Goal: Task Accomplishment & Management: Manage account settings

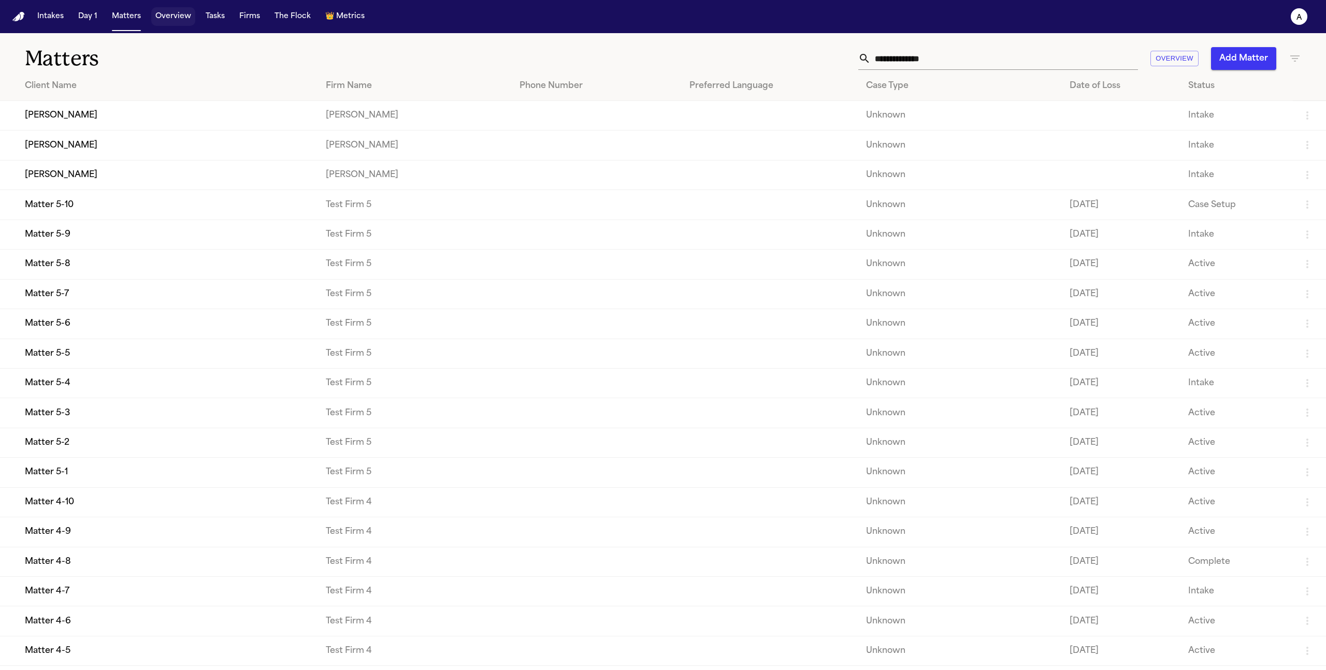
click at [160, 16] on button "Overview" at bounding box center [173, 16] width 44 height 19
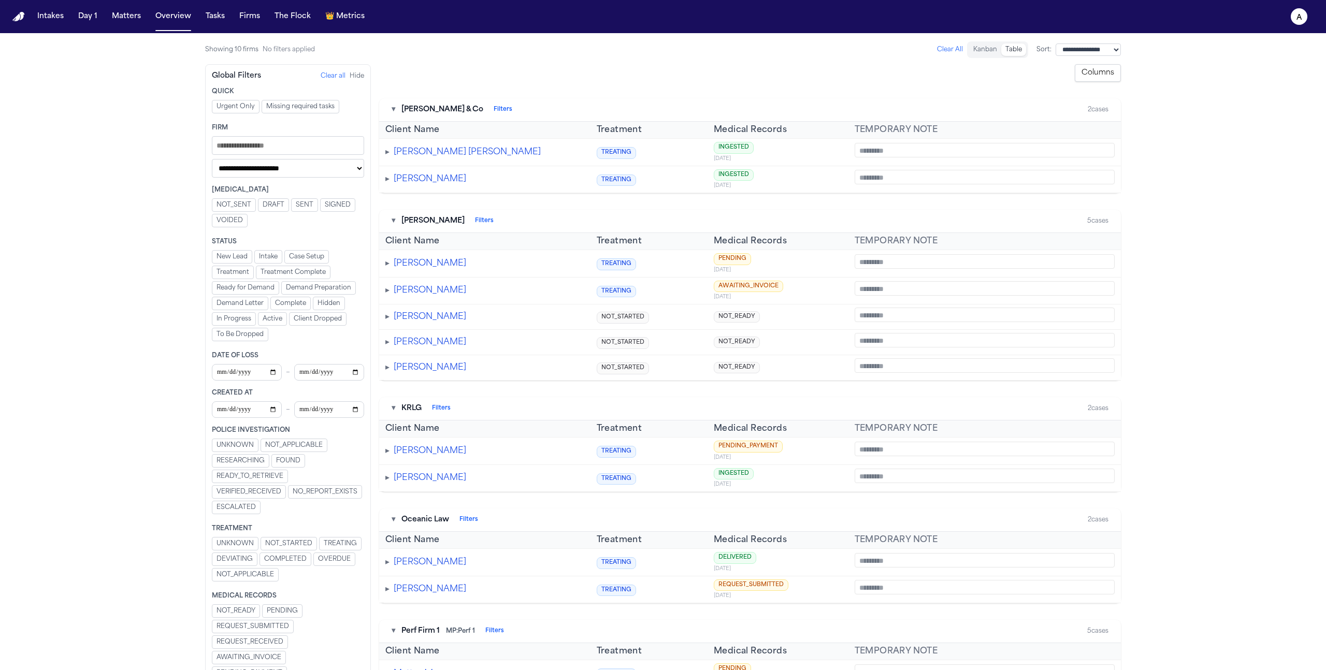
click at [119, 134] on main "**********" at bounding box center [663, 351] width 1326 height 637
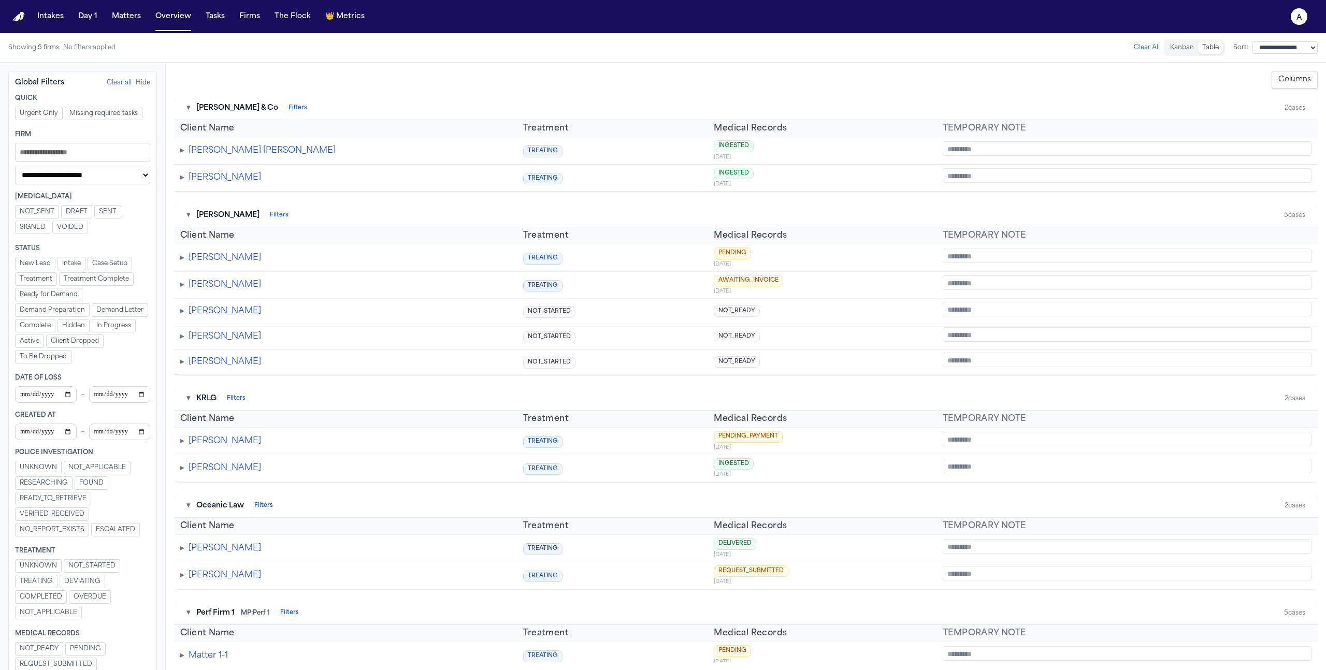
click at [1292, 80] on button "Columns" at bounding box center [1295, 80] width 46 height 18
click at [1210, 306] on div "Show All Hide All" at bounding box center [1260, 307] width 107 height 8
click at [1225, 309] on button "Show All" at bounding box center [1224, 307] width 27 height 8
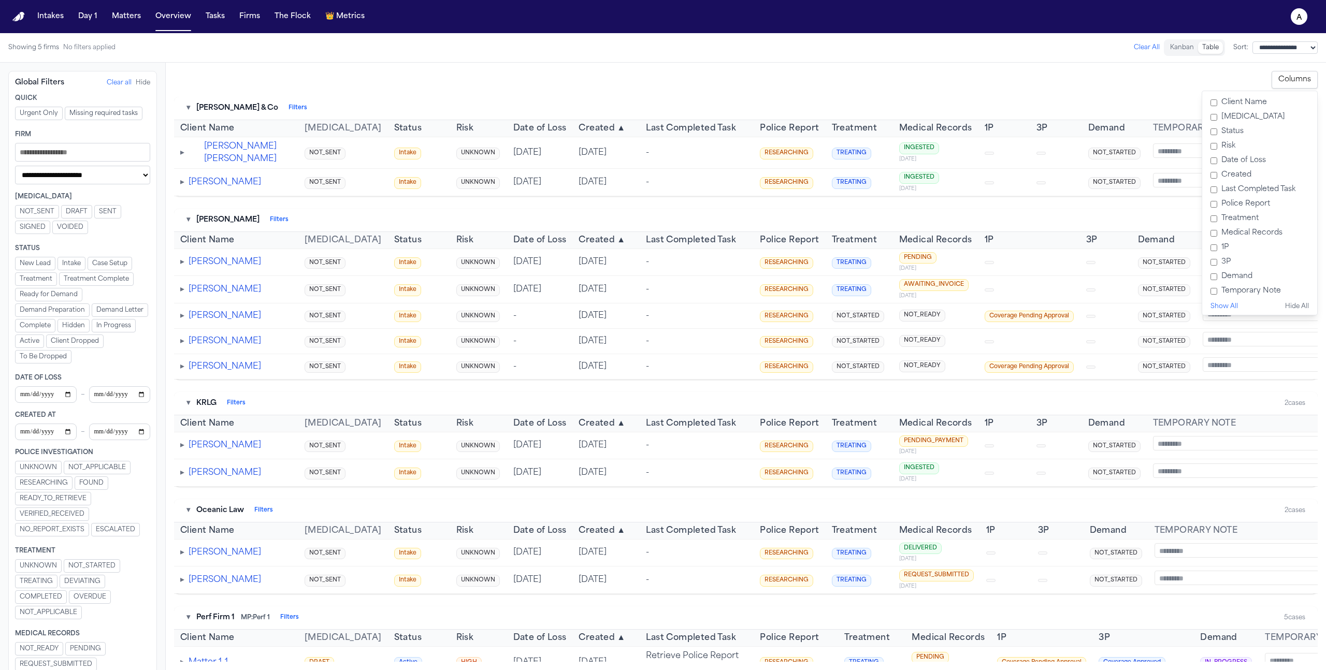
click at [1025, 69] on div "**********" at bounding box center [746, 367] width 1161 height 608
click at [904, 71] on div "**********" at bounding box center [746, 80] width 1144 height 18
click at [795, 61] on div "**********" at bounding box center [663, 48] width 1326 height 30
click at [797, 65] on div "**********" at bounding box center [746, 367] width 1161 height 608
click at [1298, 75] on button "Columns" at bounding box center [1295, 80] width 46 height 18
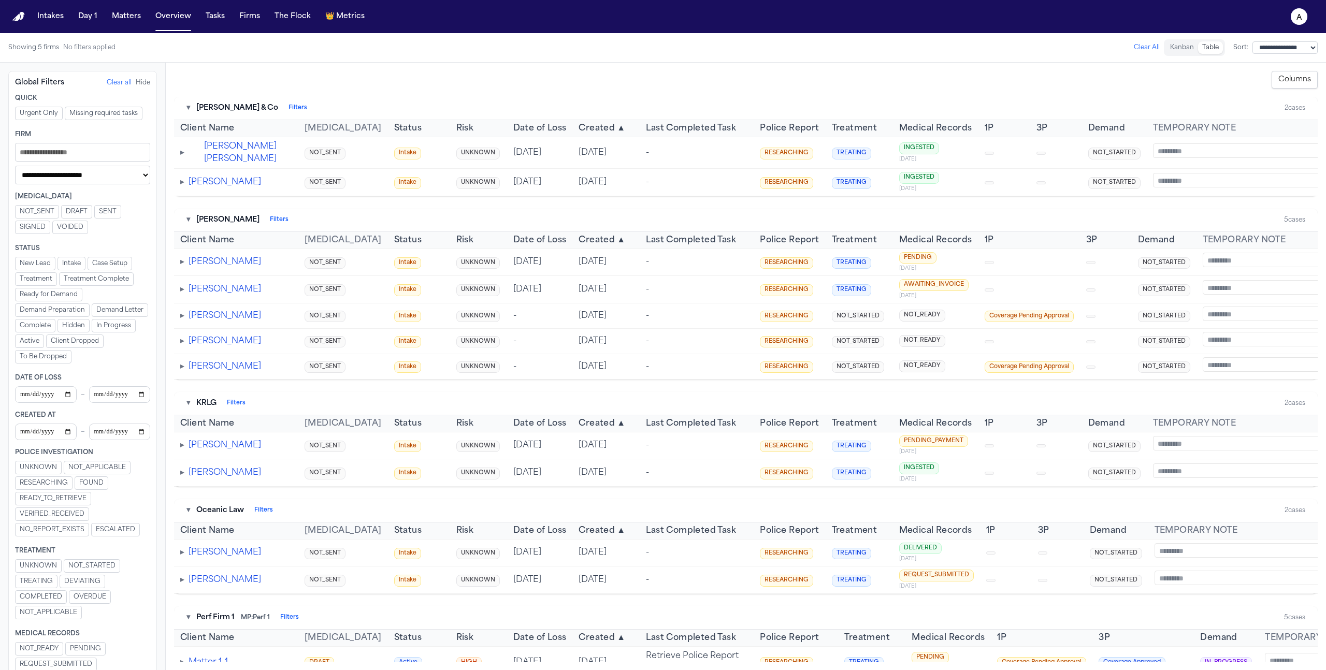
click at [262, 63] on div "**********" at bounding box center [746, 367] width 1161 height 608
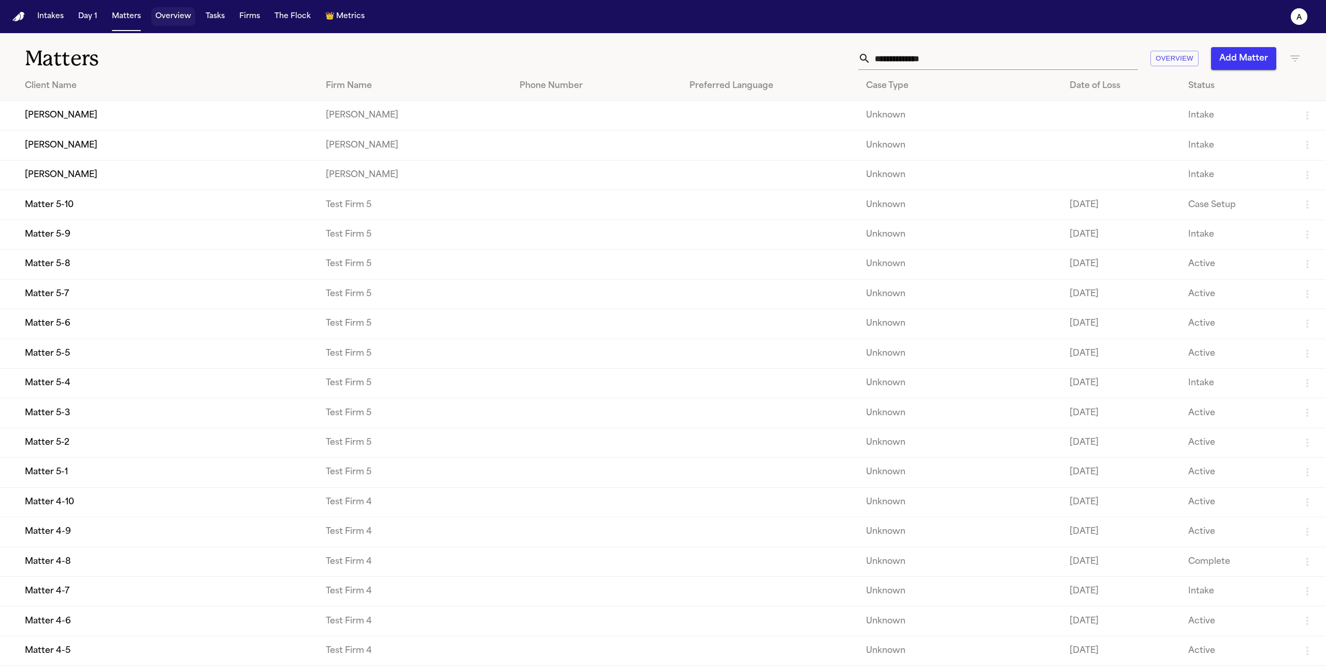
click at [166, 13] on button "Overview" at bounding box center [173, 16] width 44 height 19
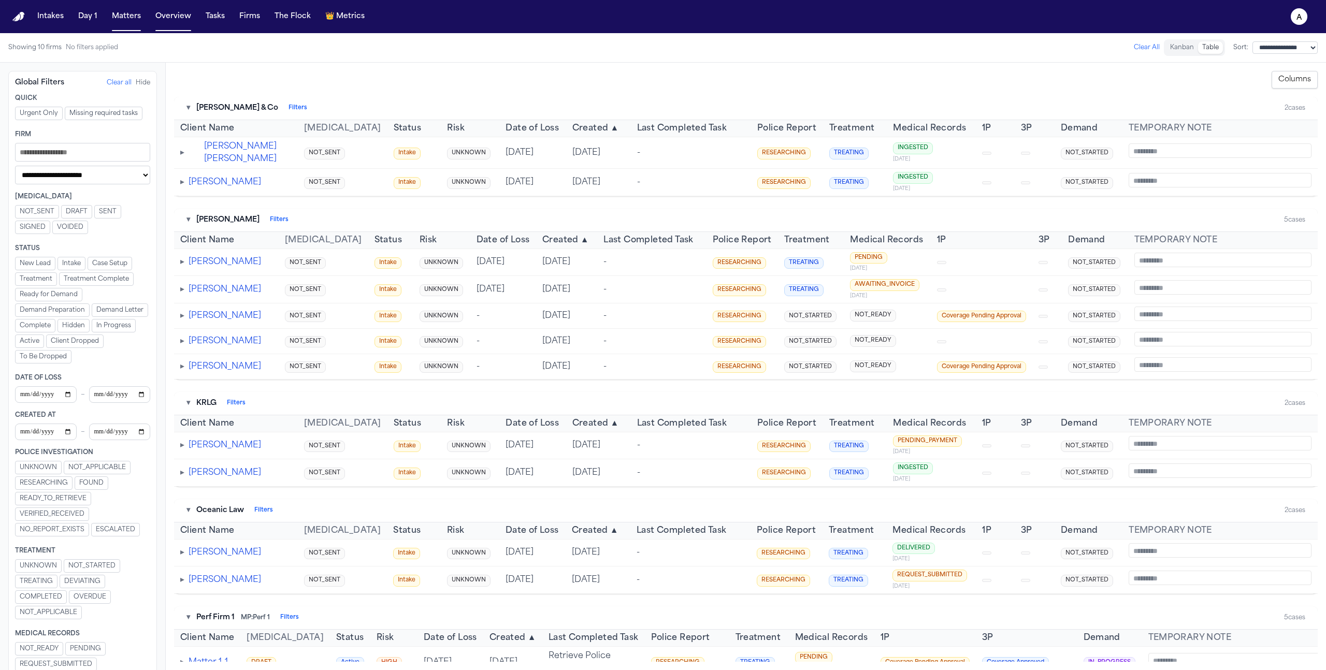
click at [189, 218] on button "▾" at bounding box center [189, 220] width 4 height 10
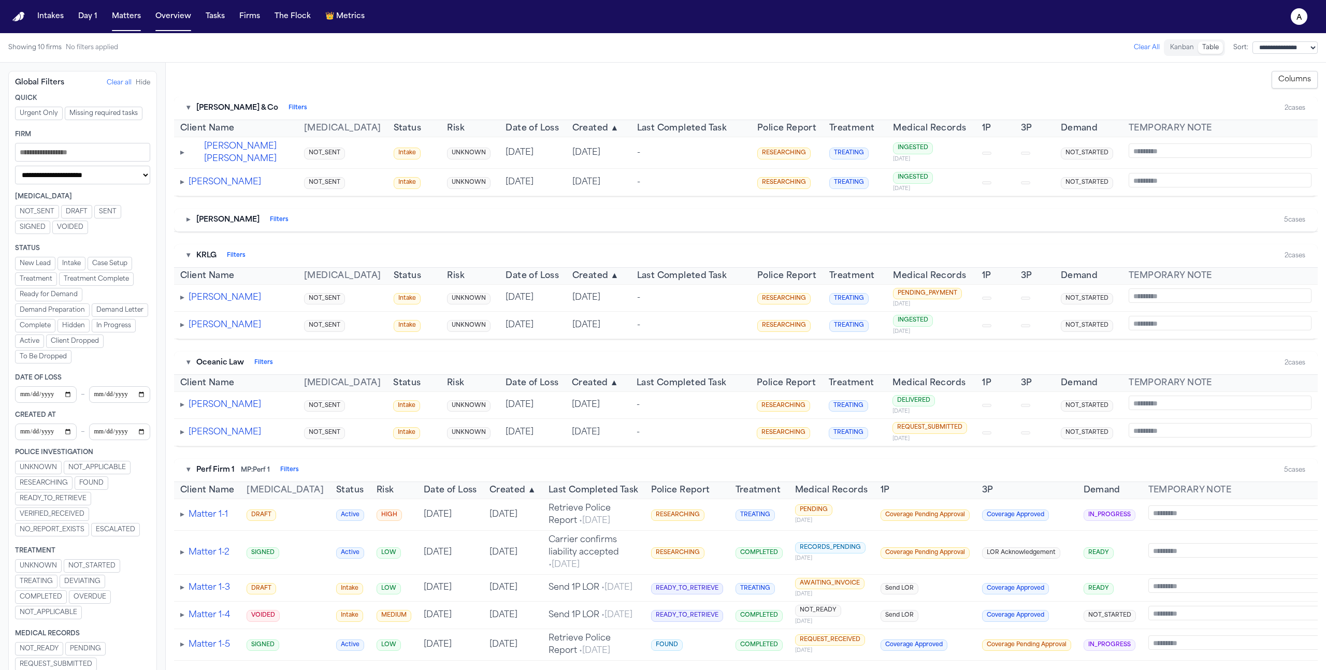
click at [189, 218] on button "▸" at bounding box center [189, 220] width 4 height 10
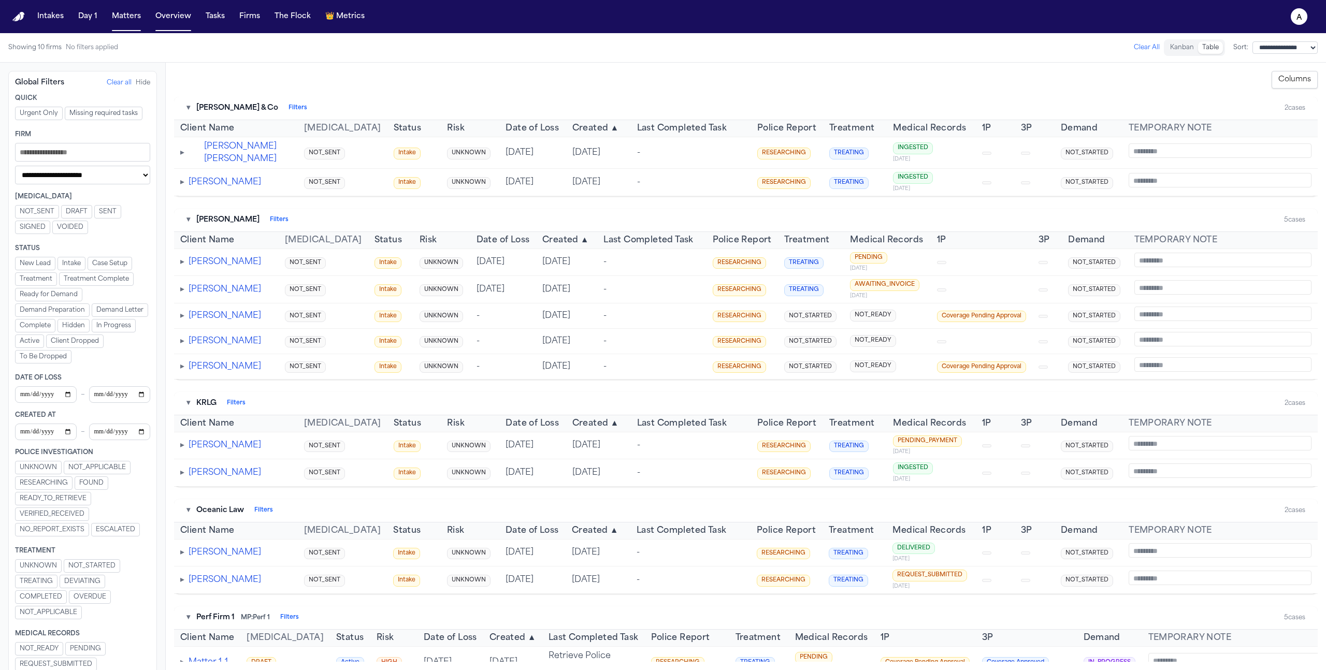
click at [189, 109] on button "▾" at bounding box center [189, 108] width 4 height 10
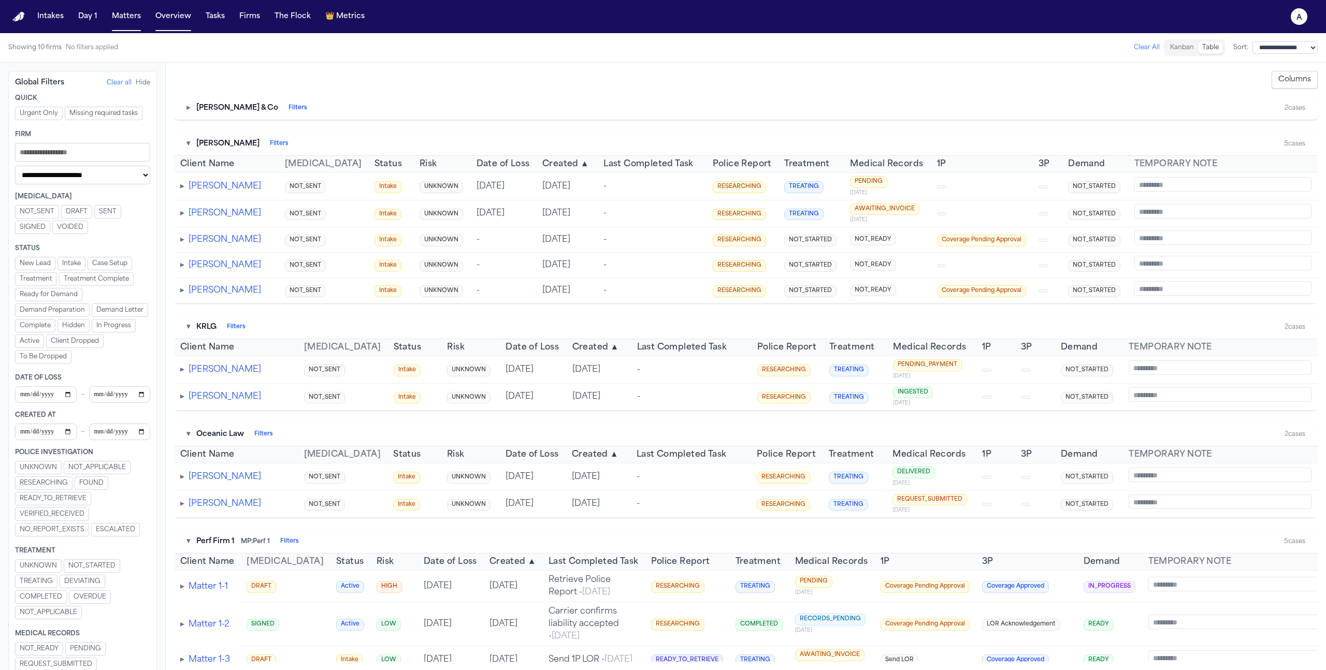
click at [189, 109] on button "▸" at bounding box center [189, 108] width 4 height 10
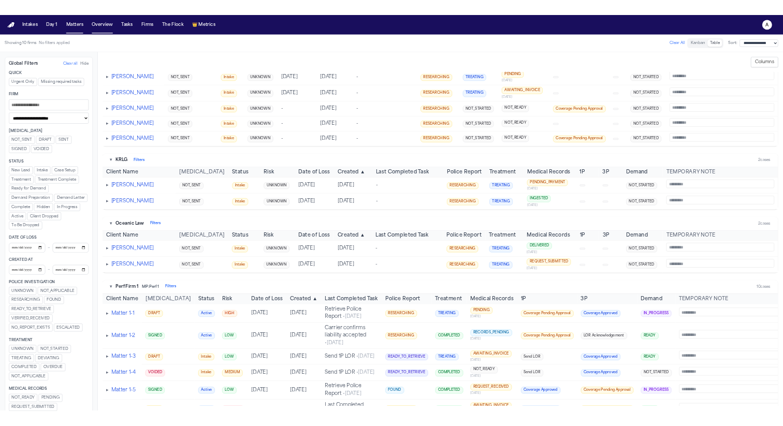
scroll to position [151, 0]
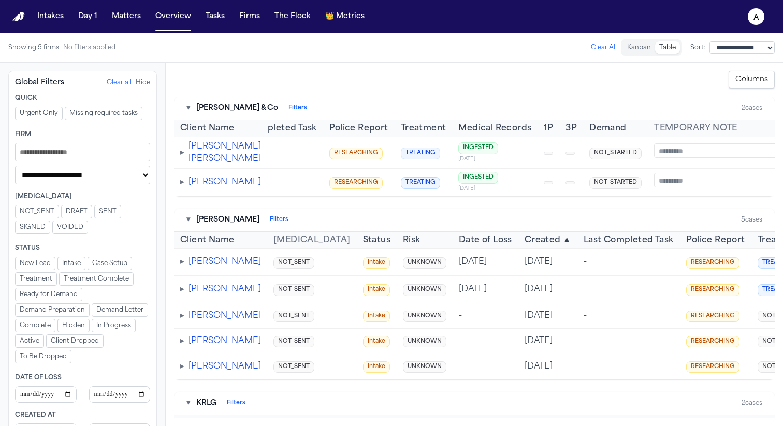
scroll to position [0, 441]
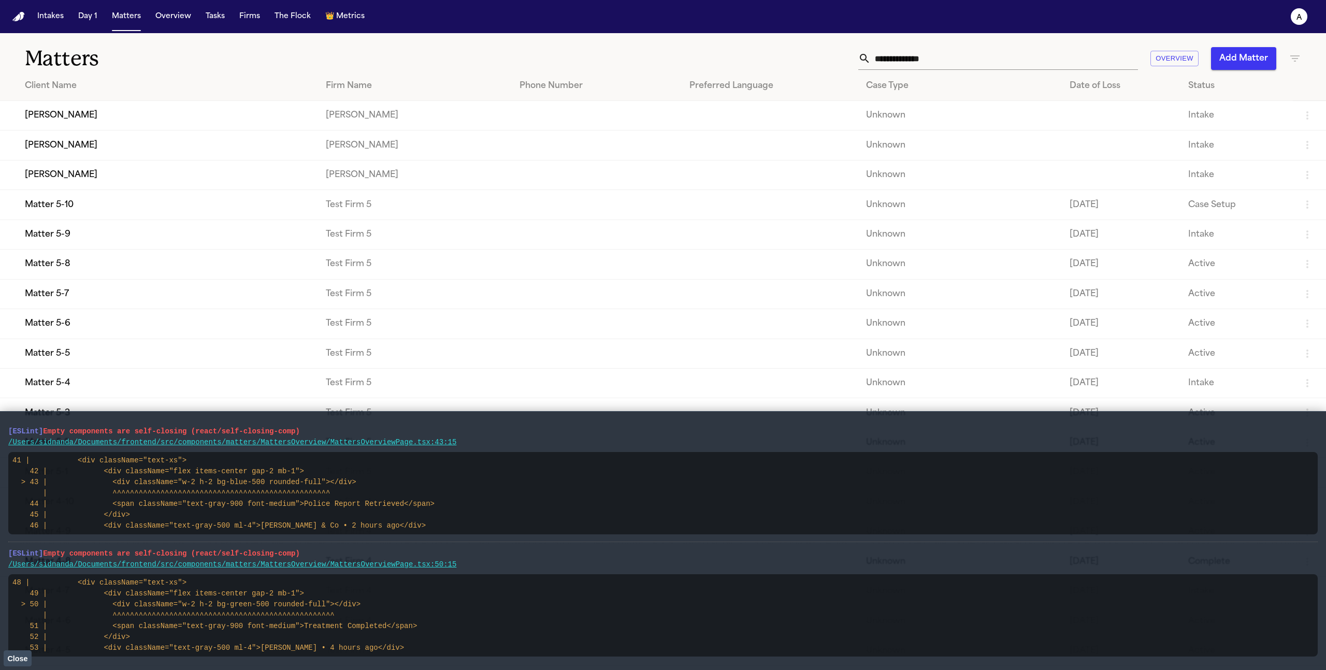
drag, startPoint x: 475, startPoint y: 563, endPoint x: -4, endPoint y: 429, distance: 496.7
click at [0, 429] on html "Intakes Day 1 Matters Overview Tasks Firms The Flock 👑 Metrics a Matters Overvi…" at bounding box center [663, 335] width 1326 height 670
click at [511, 579] on pre "48 | <div className="text-xs"> 49 | <div className="flex items-center gap-2 mb-…" at bounding box center [663, 616] width 1310 height 82
drag, startPoint x: 506, startPoint y: 553, endPoint x: 2, endPoint y: 432, distance: 518.4
click at [2, 432] on main "[ESLint] Empty components are self-closing (react/self-closing-comp) /Users/sid…" at bounding box center [663, 540] width 1326 height 259
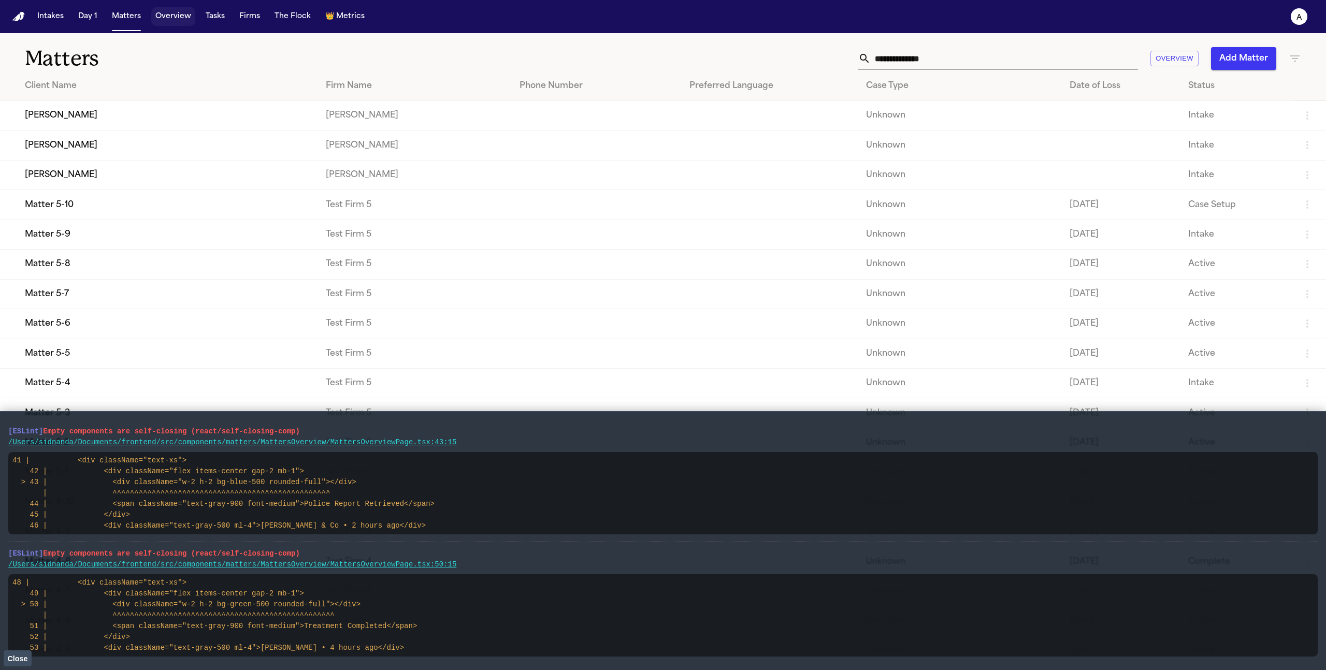
click at [175, 19] on button "Overview" at bounding box center [173, 16] width 44 height 19
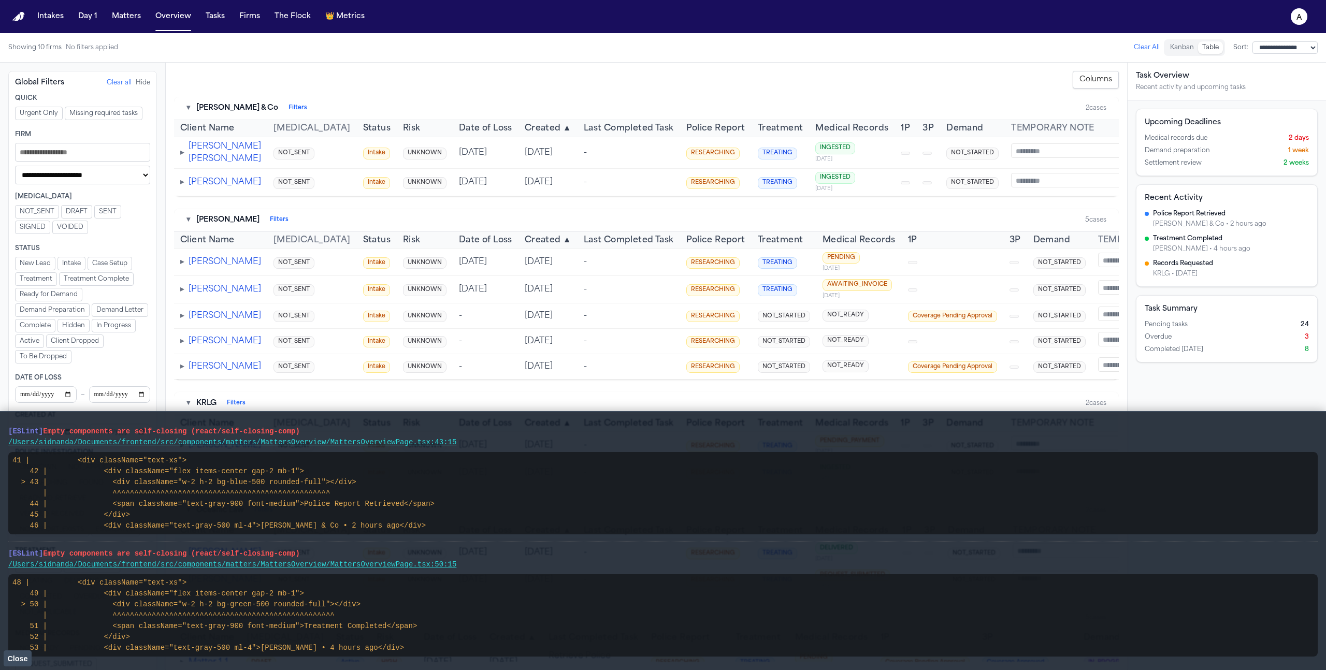
click at [1194, 210] on span "Police Report Retrieved" at bounding box center [1189, 214] width 73 height 8
click at [1250, 372] on div "Upcoming Deadlines Medical records due 2 days Demand preparation 1 week Settlem…" at bounding box center [1227, 386] width 198 height 570
click at [1187, 272] on div "KRLG • [DATE]" at bounding box center [1231, 274] width 156 height 8
click at [180, 162] on td "▸ [PERSON_NAME] [PERSON_NAME]" at bounding box center [220, 153] width 93 height 32
click at [184, 160] on div "▸ [PERSON_NAME] [PERSON_NAME]" at bounding box center [220, 152] width 81 height 25
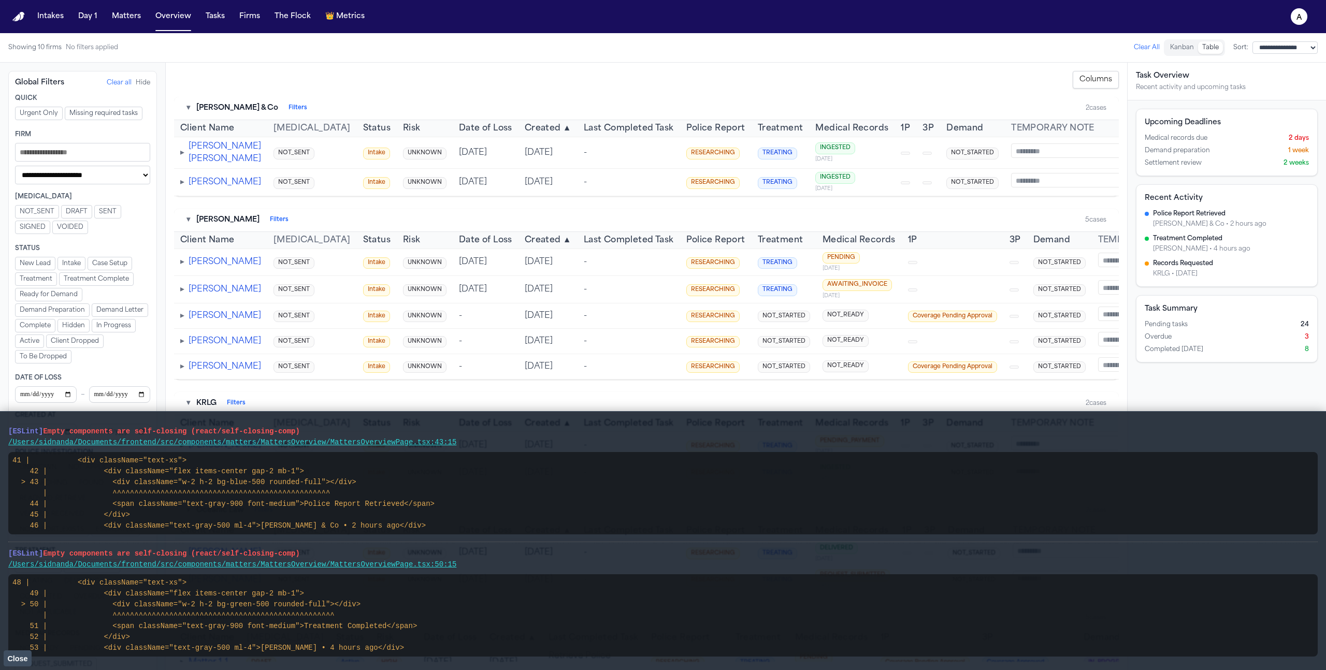
click at [181, 157] on span "▸" at bounding box center [182, 153] width 4 height 8
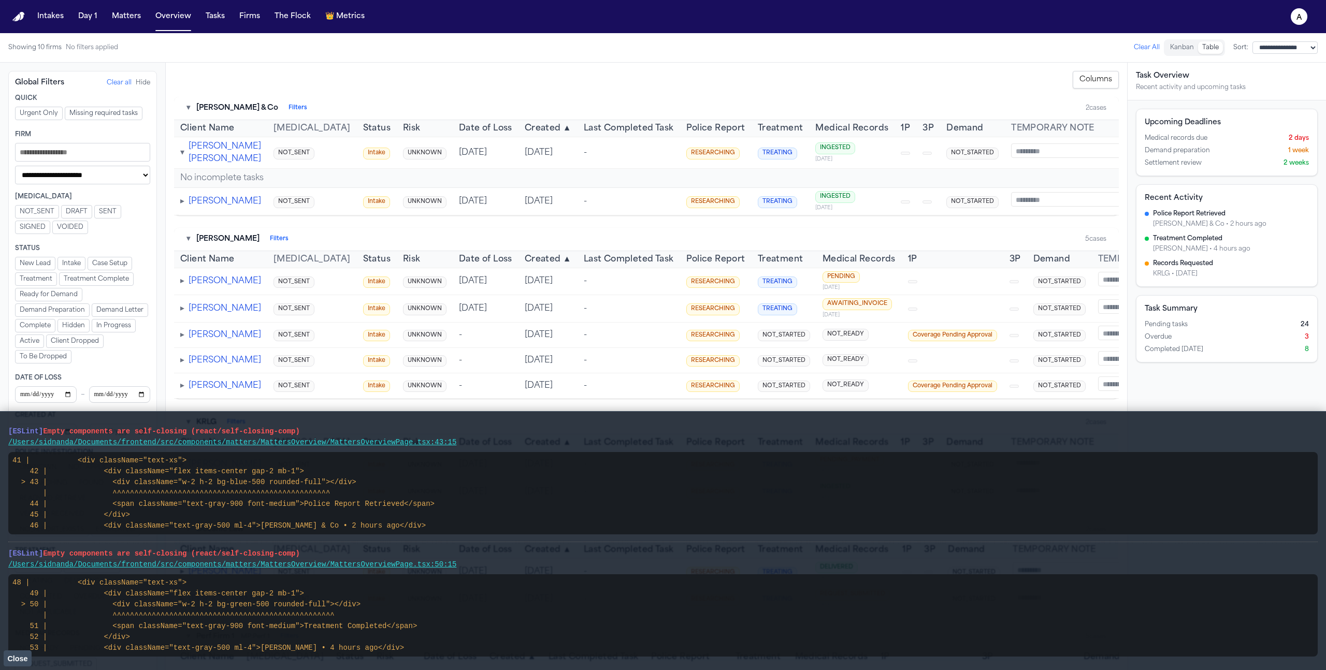
click at [181, 157] on span "▾" at bounding box center [182, 153] width 4 height 8
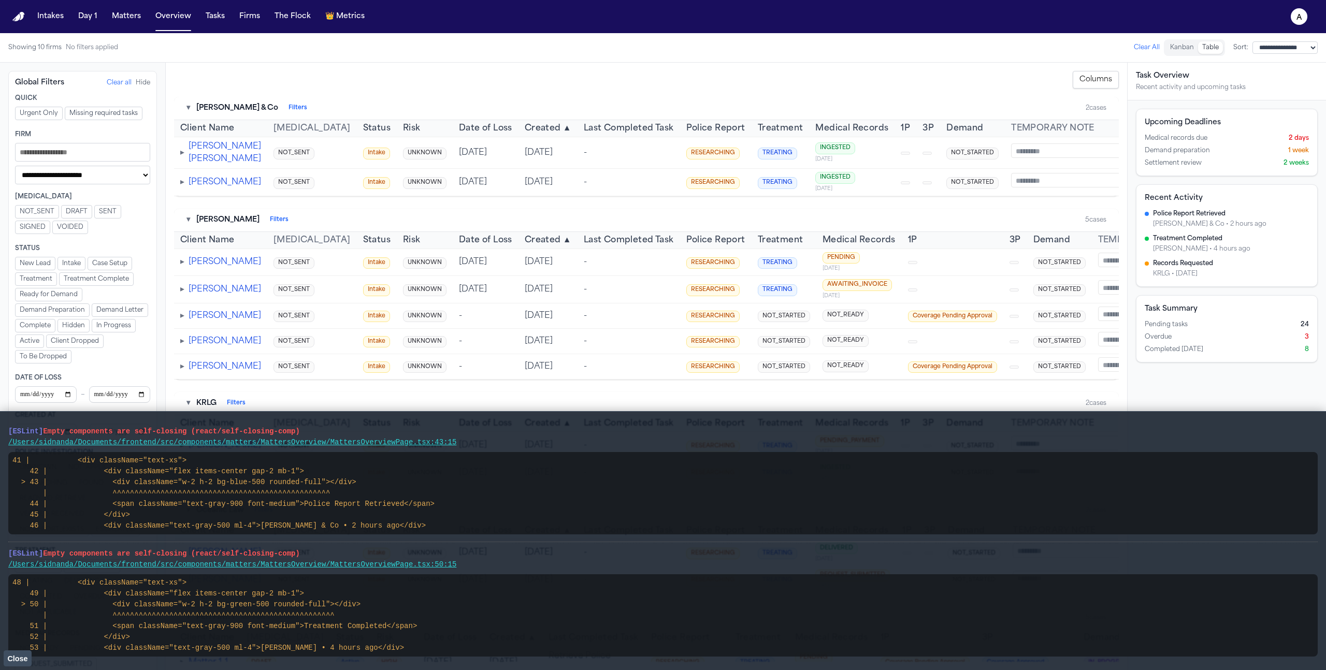
click at [182, 187] on span "▸" at bounding box center [182, 182] width 4 height 8
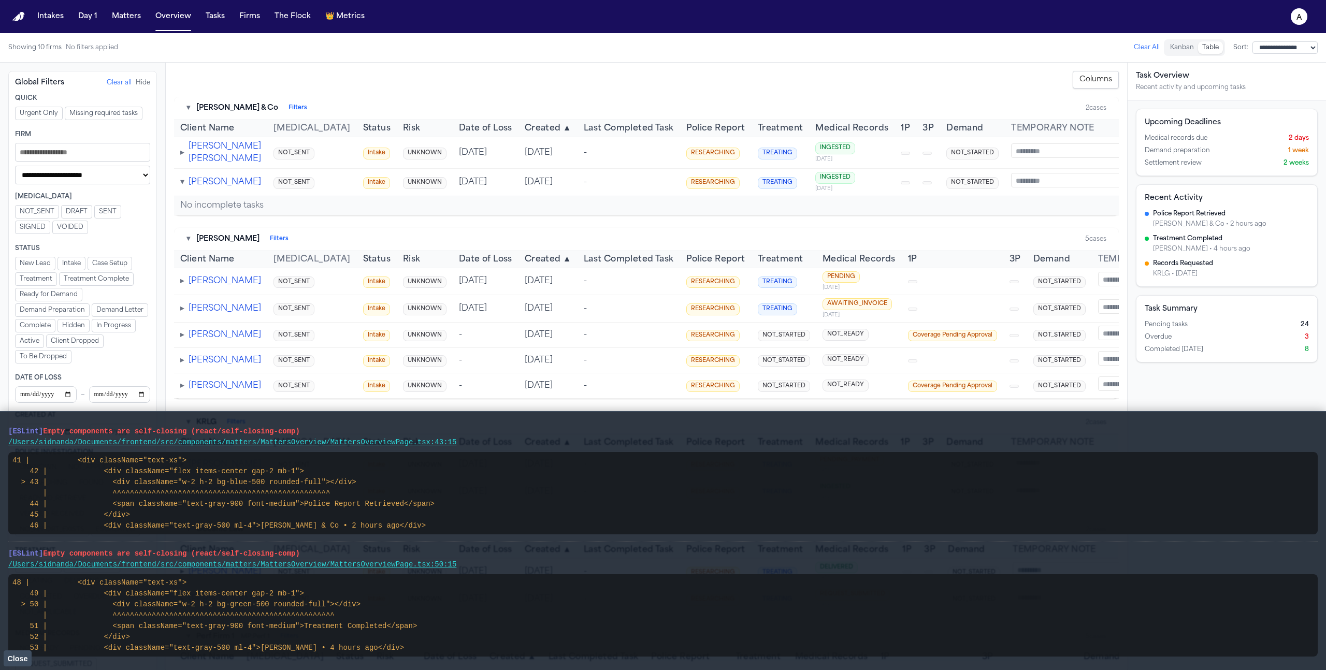
click at [182, 187] on span "▾" at bounding box center [182, 182] width 4 height 8
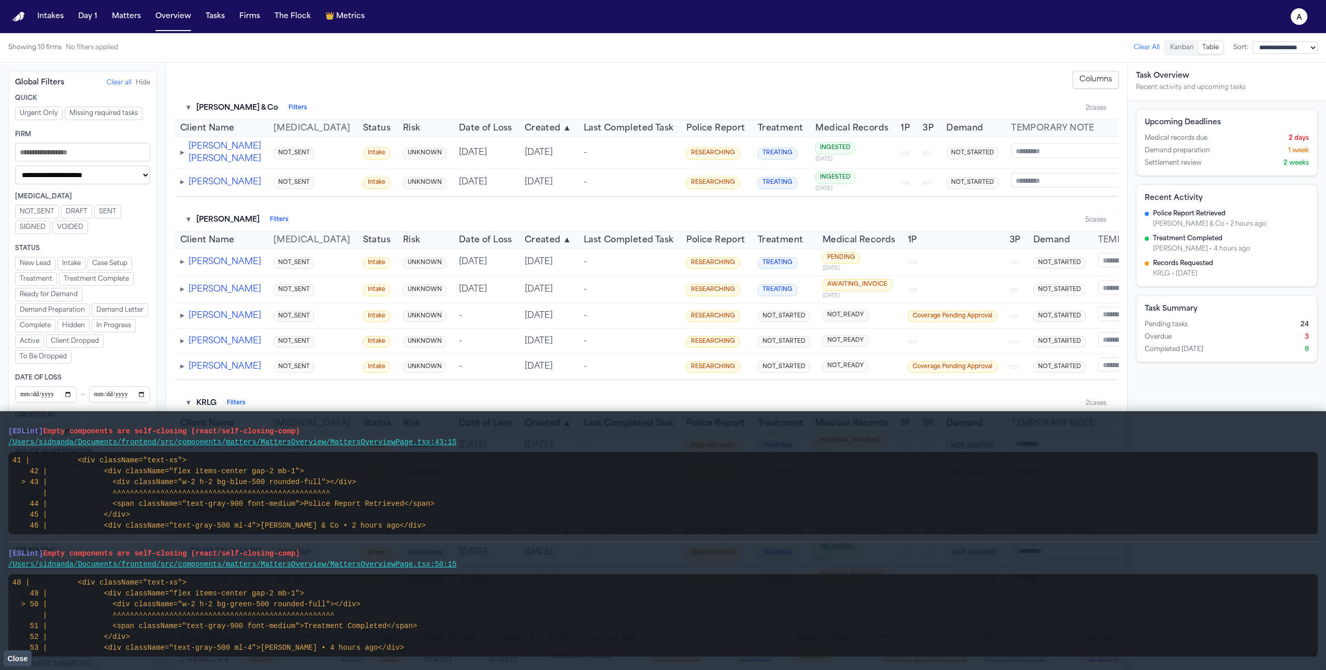
click at [183, 266] on span "▸" at bounding box center [182, 262] width 4 height 8
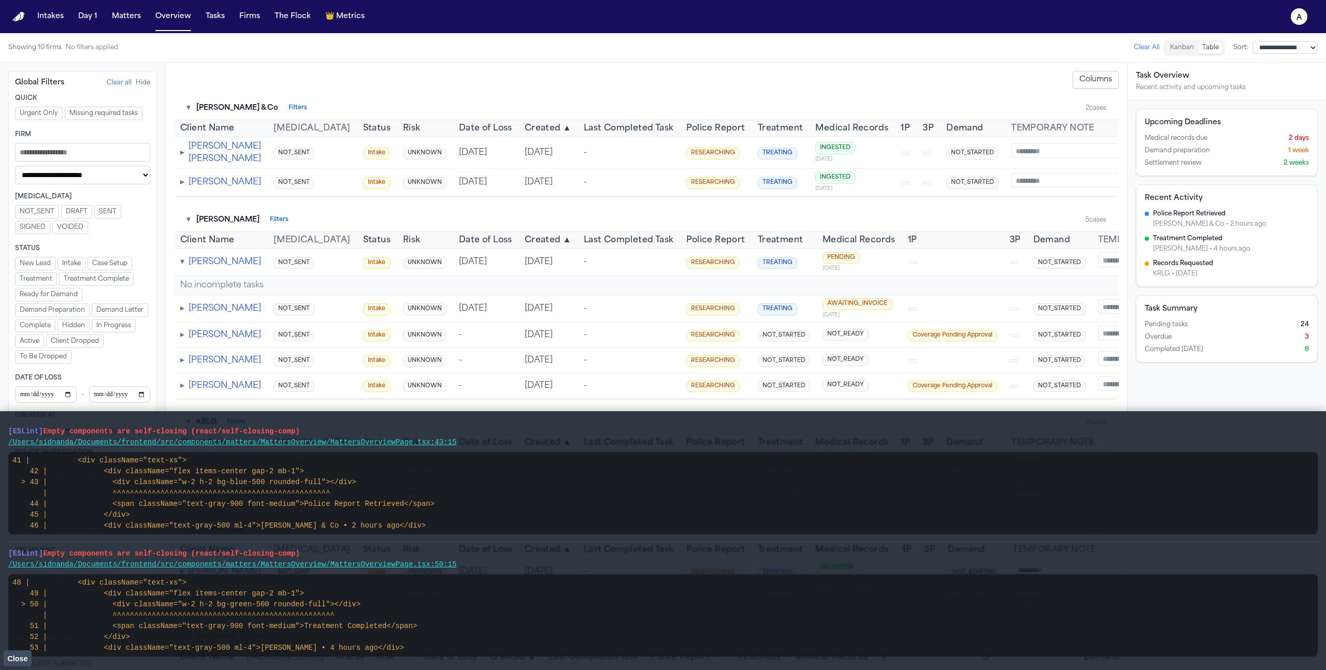
click at [183, 266] on span "▾" at bounding box center [182, 262] width 4 height 8
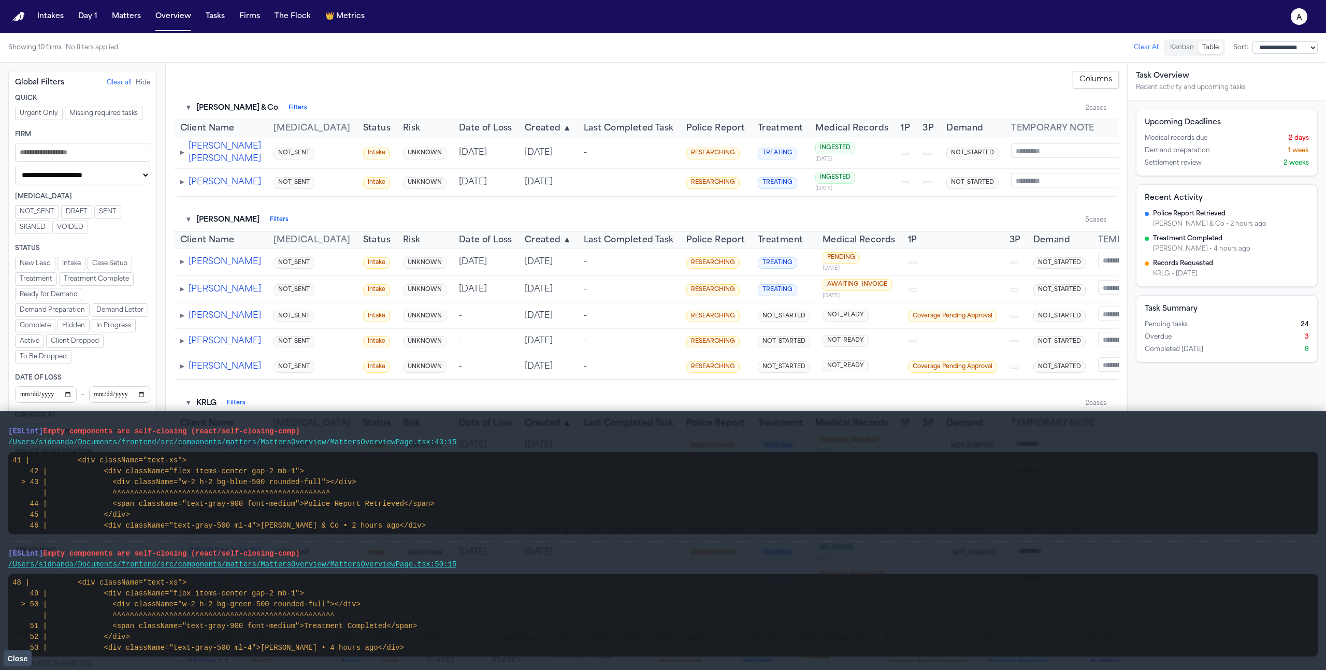
click at [21, 657] on span "Close" at bounding box center [17, 659] width 20 height 8
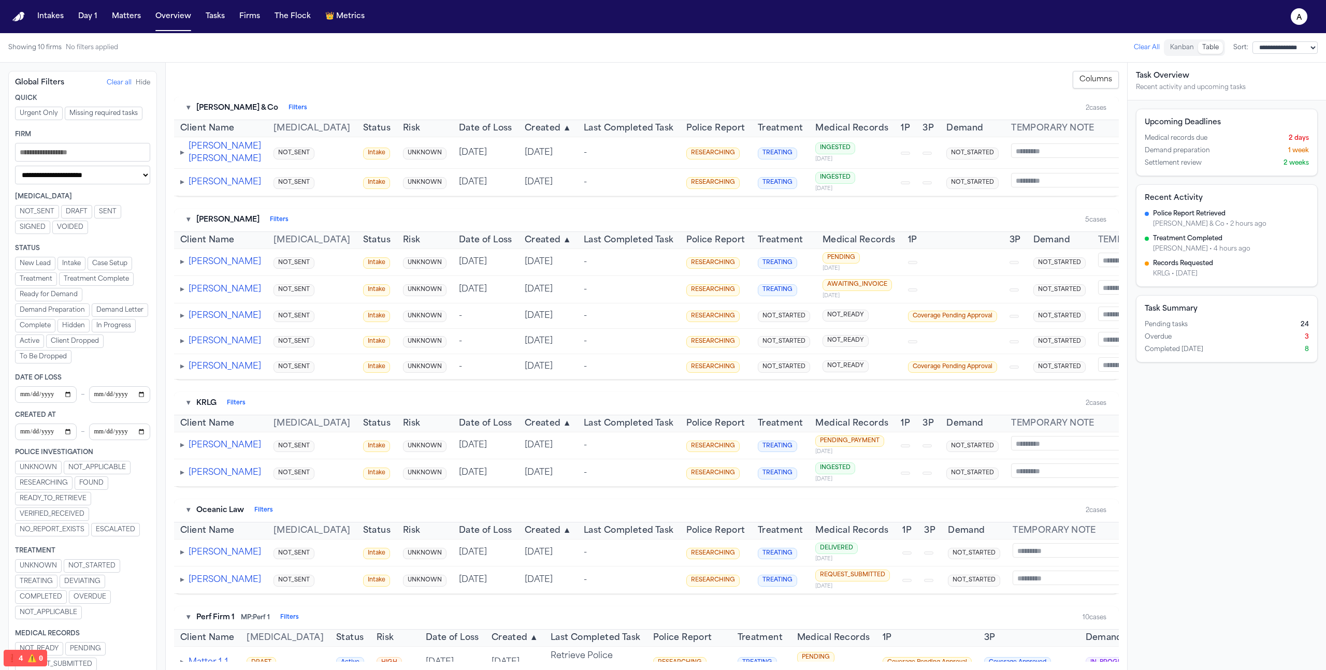
click at [931, 276] on td at bounding box center [953, 262] width 102 height 27
click at [180, 450] on span "▸" at bounding box center [182, 445] width 4 height 8
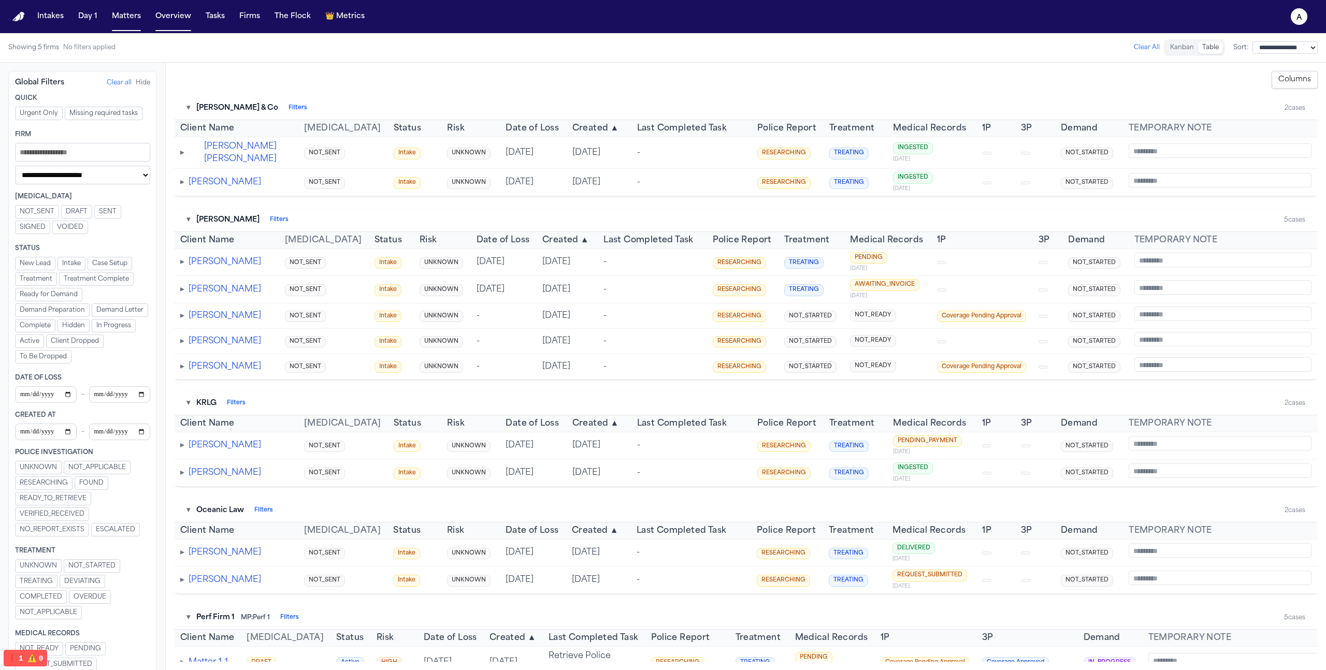
click at [19, 652] on button "❗️ 1 ⚠️ 0" at bounding box center [25, 658] width 43 height 16
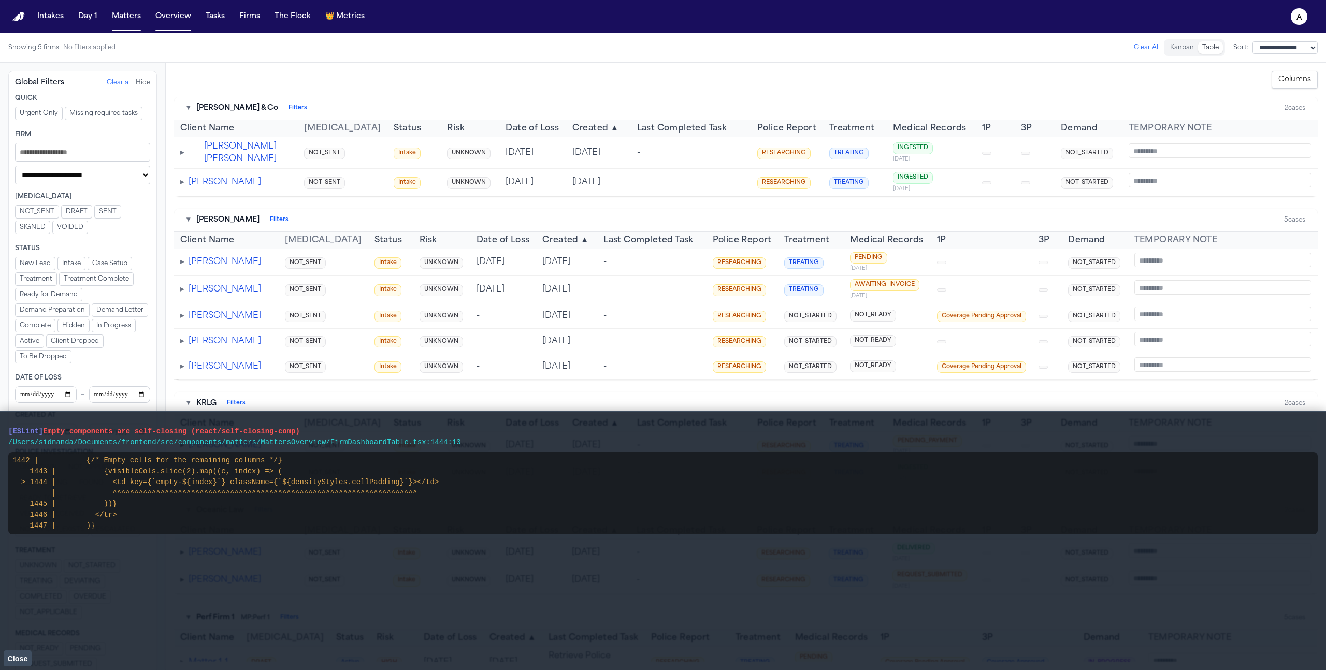
click at [184, 150] on span "▸" at bounding box center [182, 153] width 4 height 8
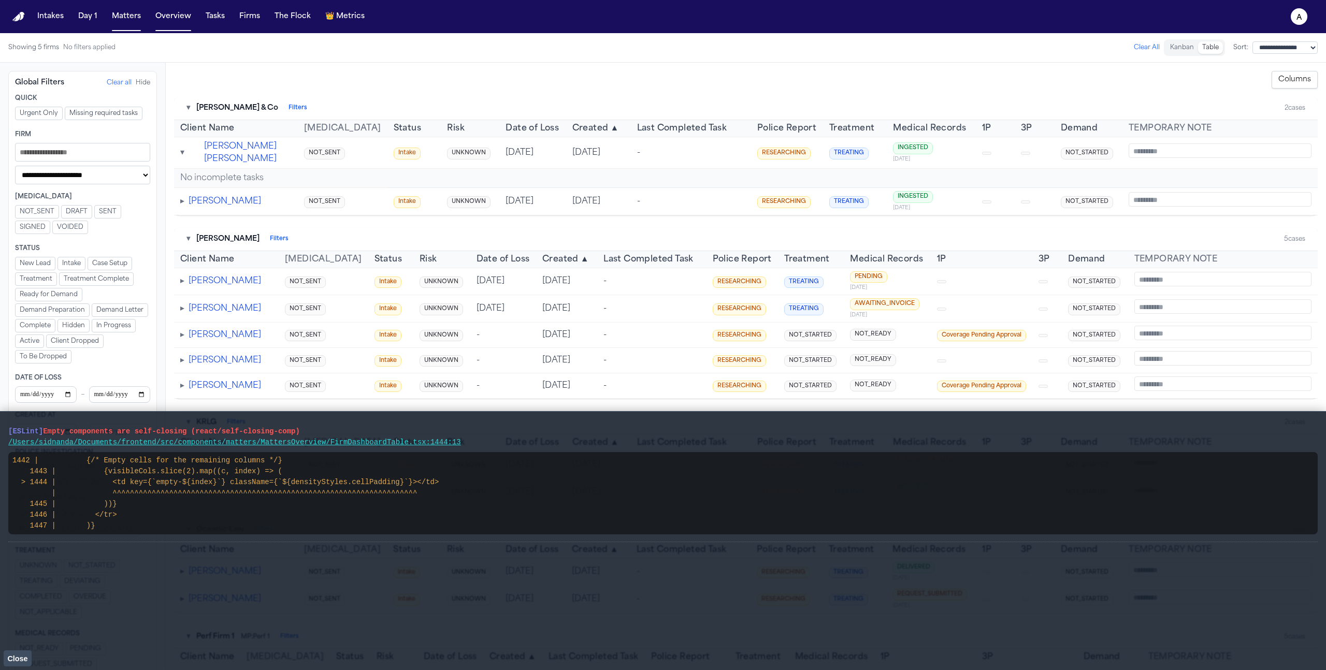
click at [184, 150] on span "▾" at bounding box center [182, 153] width 4 height 8
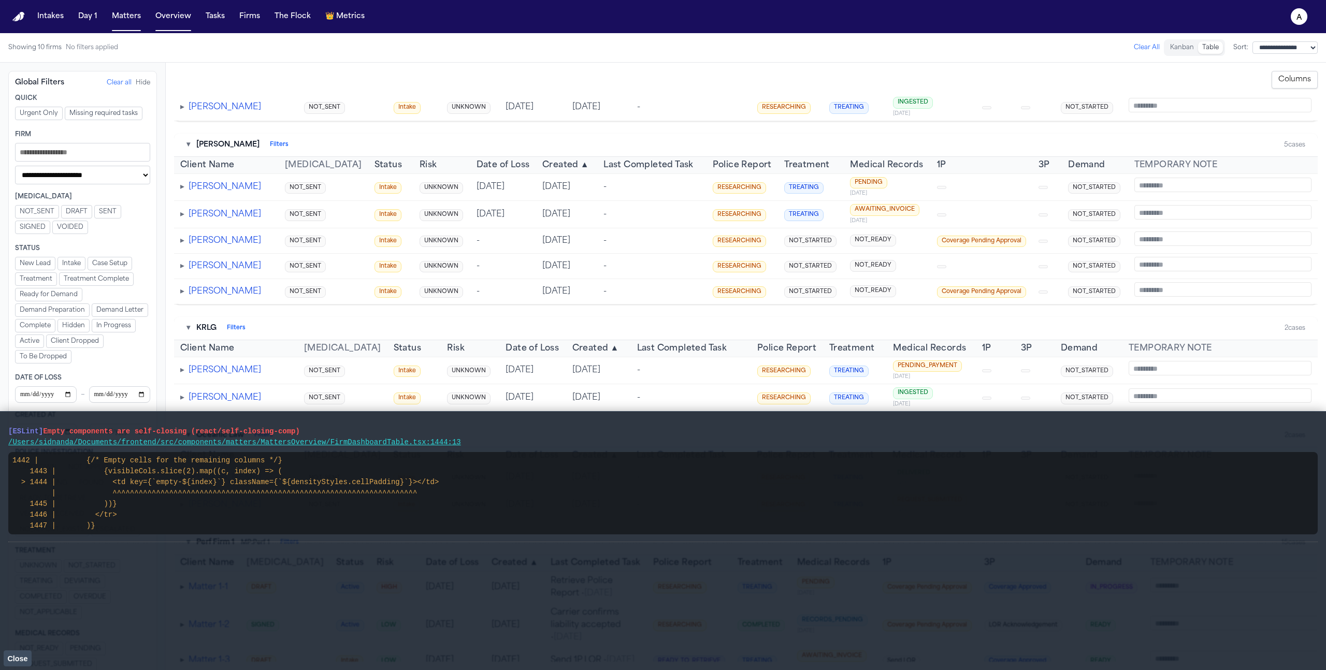
scroll to position [62, 0]
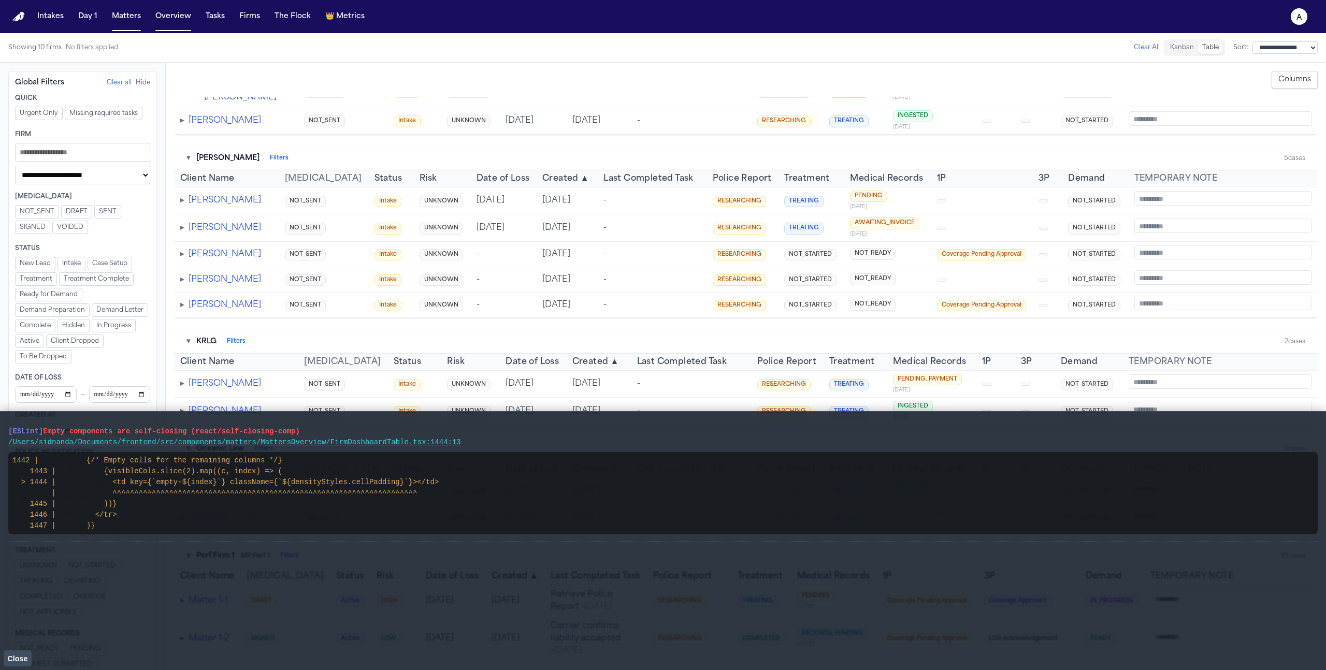
click at [180, 232] on span "▸" at bounding box center [182, 228] width 4 height 8
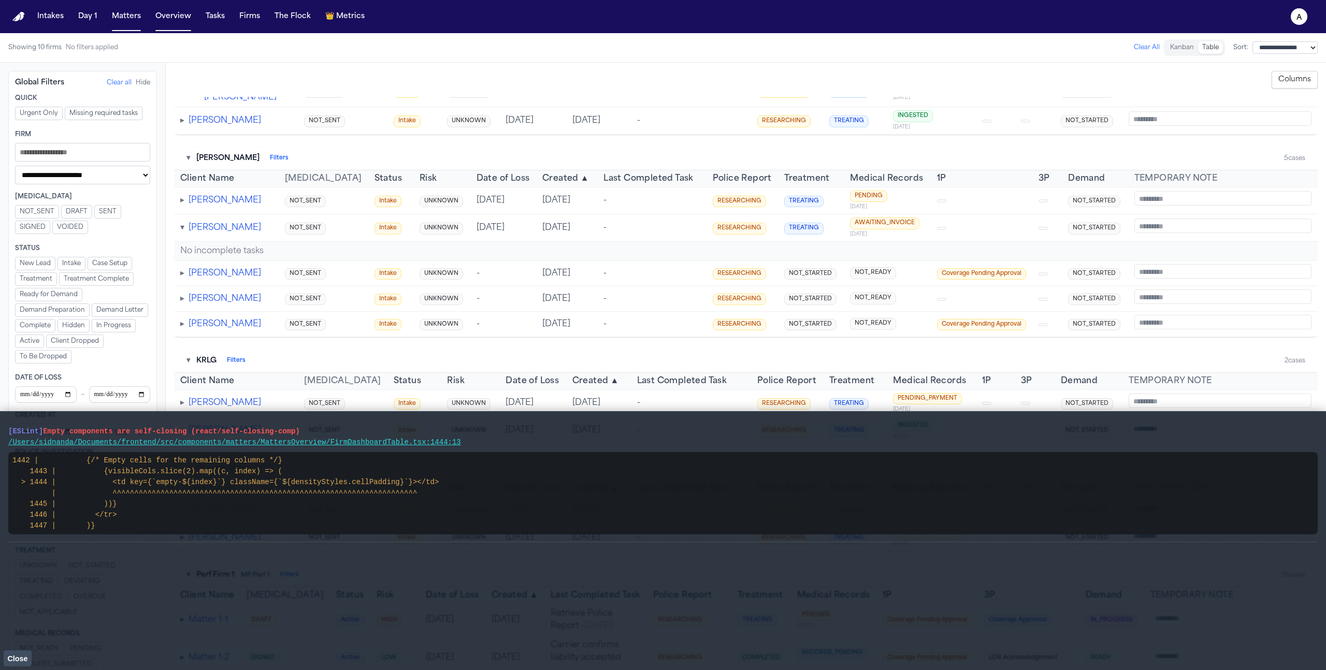
click at [182, 205] on span "▸" at bounding box center [182, 200] width 4 height 8
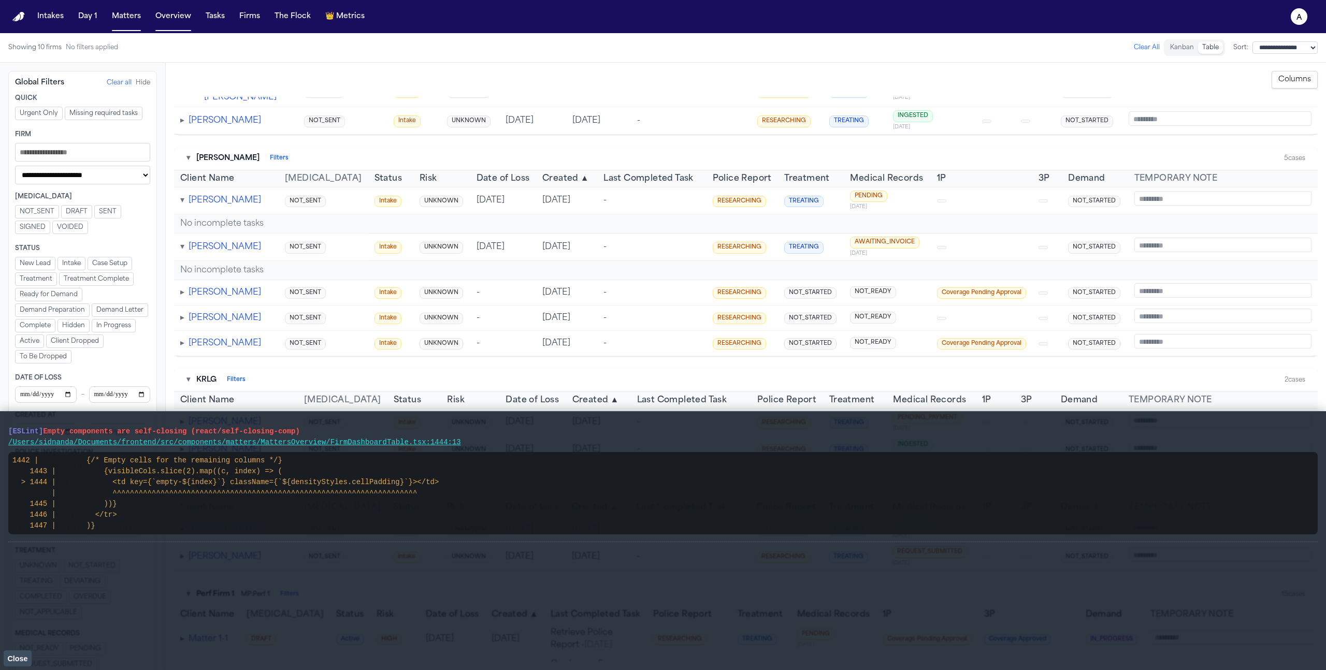
click at [213, 202] on button "[PERSON_NAME]" at bounding box center [225, 200] width 73 height 12
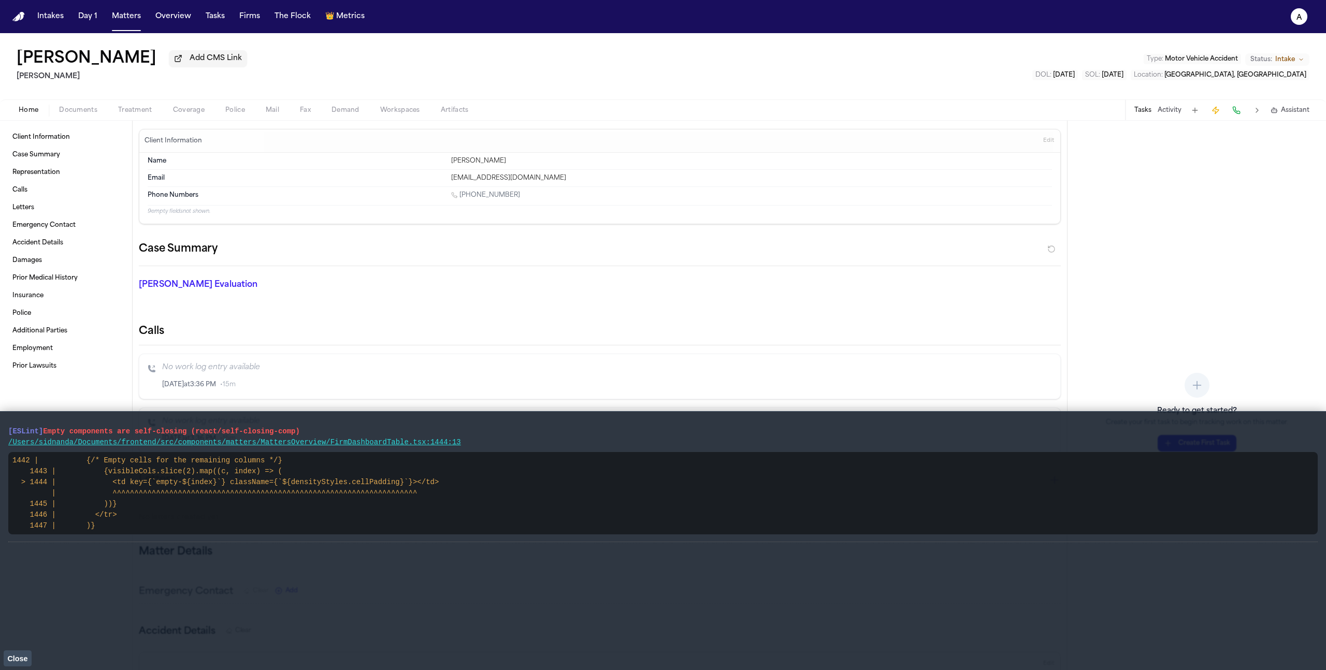
click at [1136, 113] on button "Tasks" at bounding box center [1143, 110] width 17 height 8
click at [20, 657] on span "Close" at bounding box center [17, 659] width 20 height 8
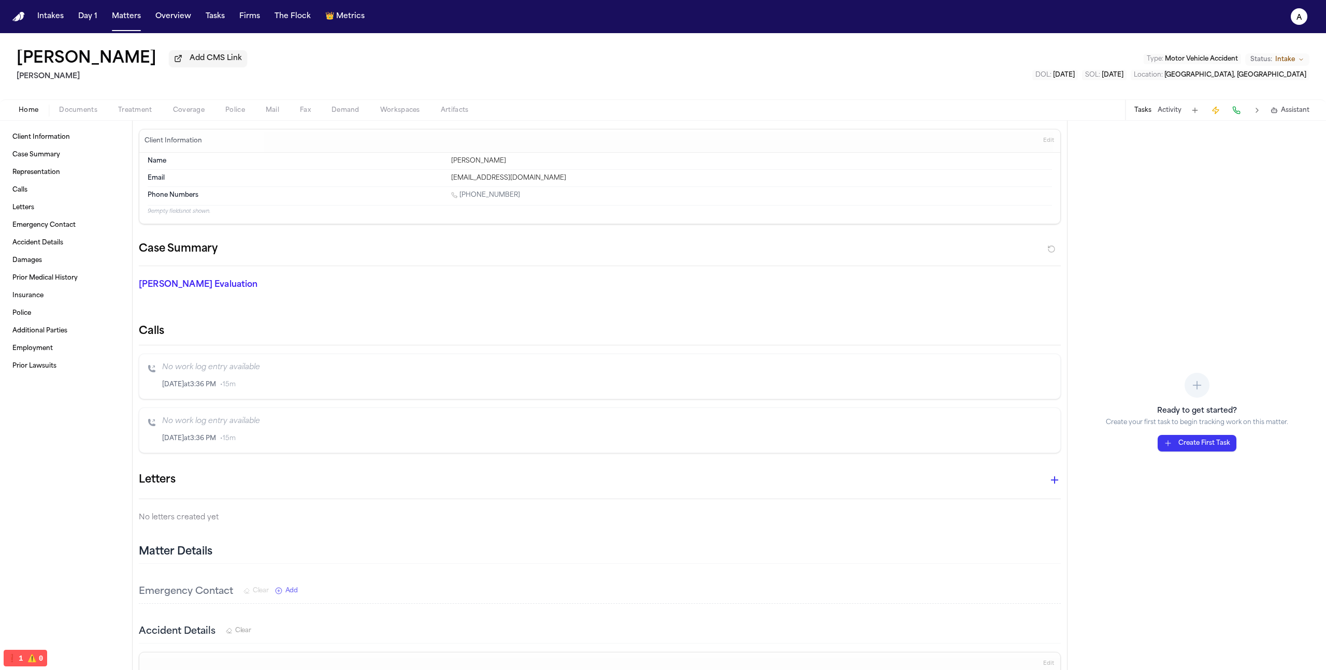
click at [1185, 441] on button "Create First Task" at bounding box center [1197, 443] width 79 height 17
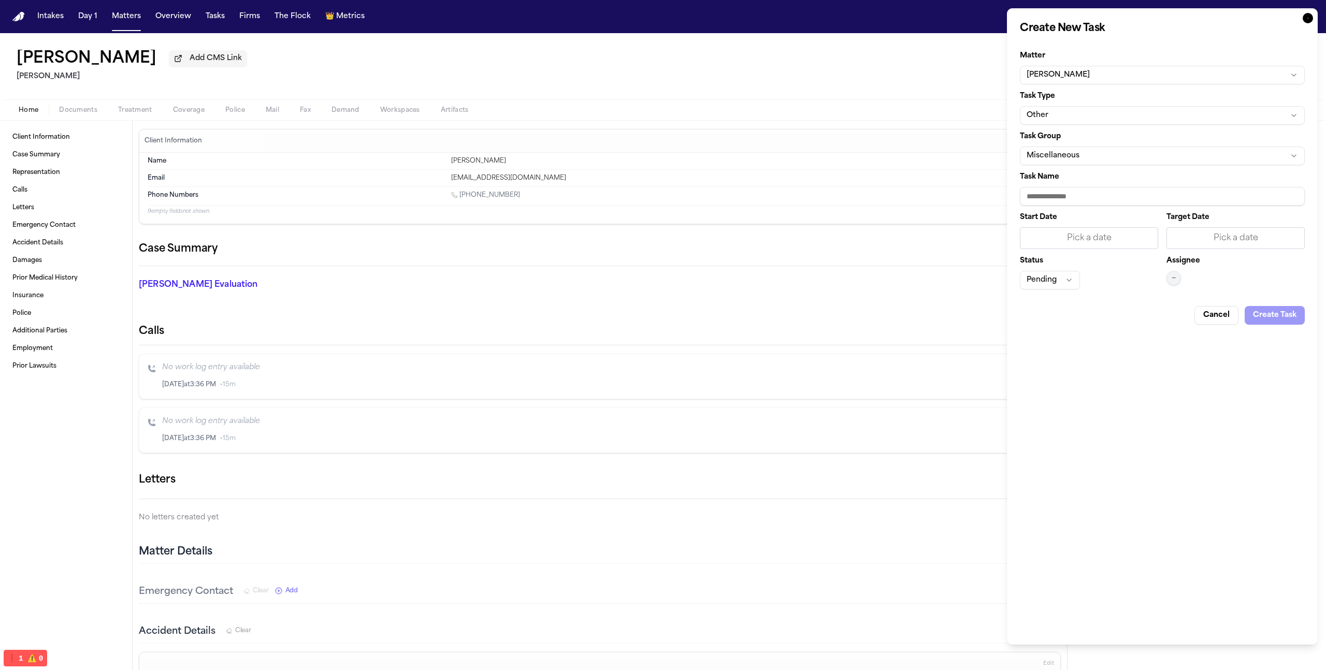
click at [1209, 119] on button "Other" at bounding box center [1162, 115] width 285 height 19
click at [1157, 192] on div "LOR Acknowledgement" at bounding box center [1162, 192] width 150 height 17
type input "**********"
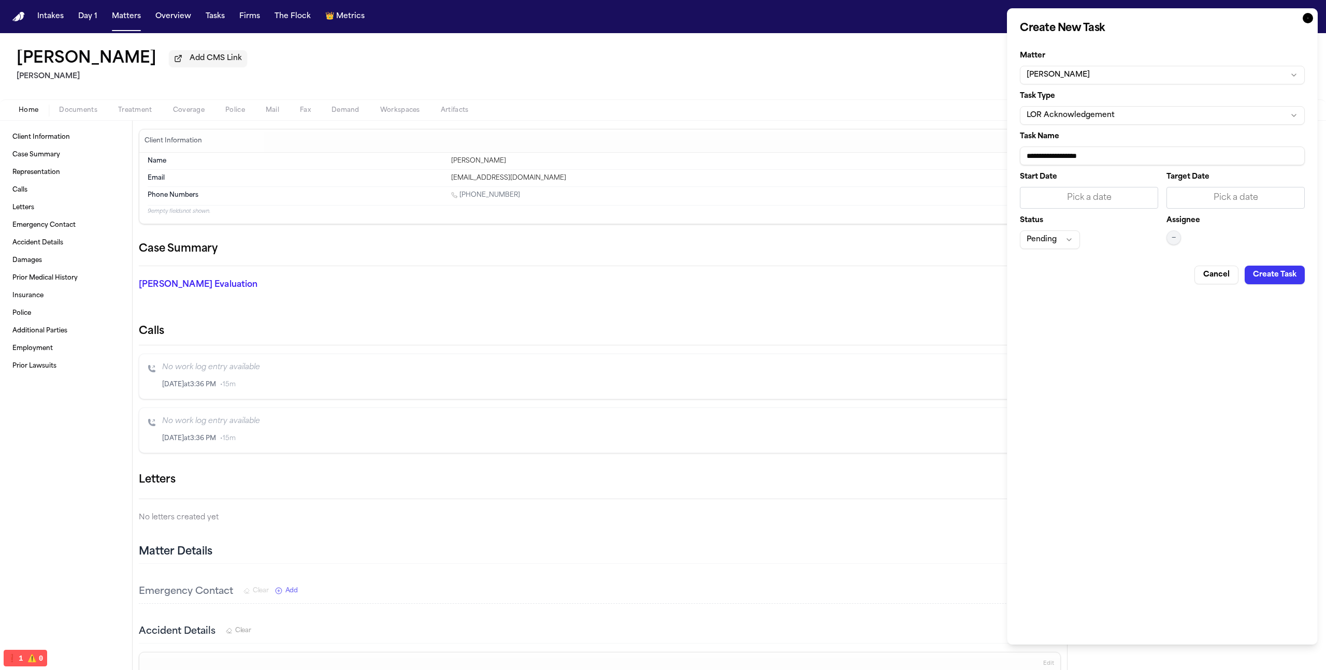
click at [1277, 278] on button "Create Task" at bounding box center [1275, 275] width 60 height 19
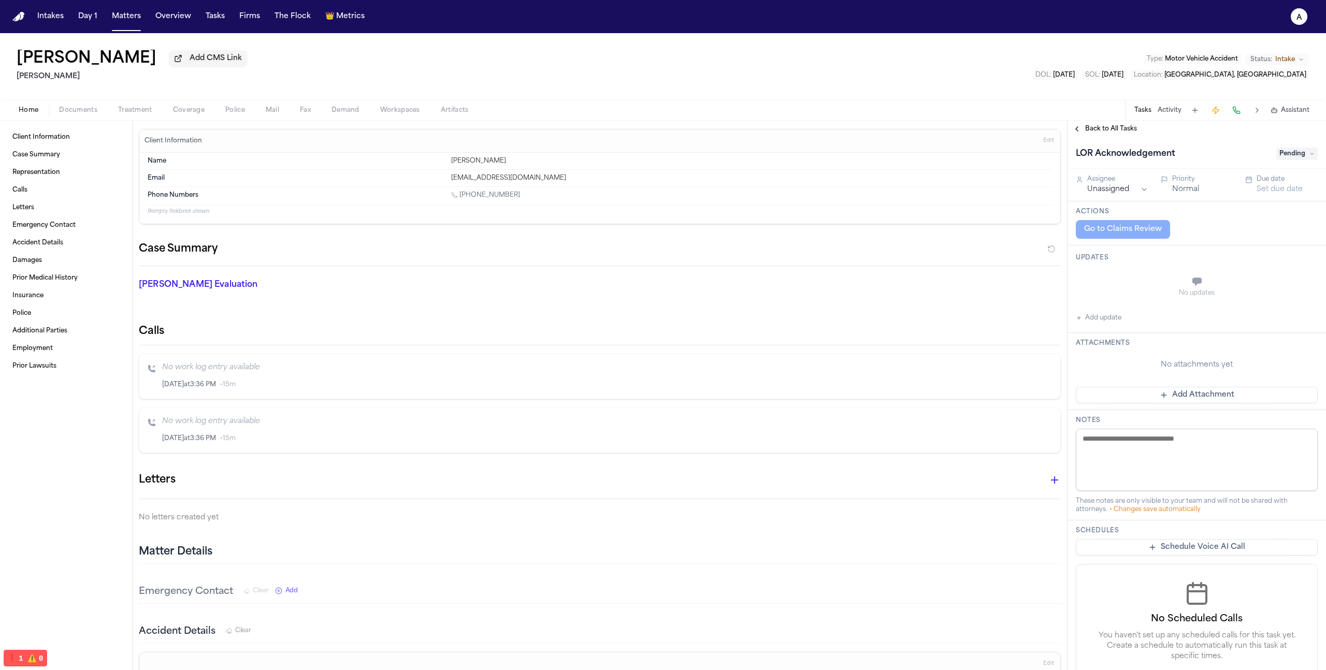
click at [1126, 129] on span "Back to All Tasks" at bounding box center [1111, 129] width 52 height 8
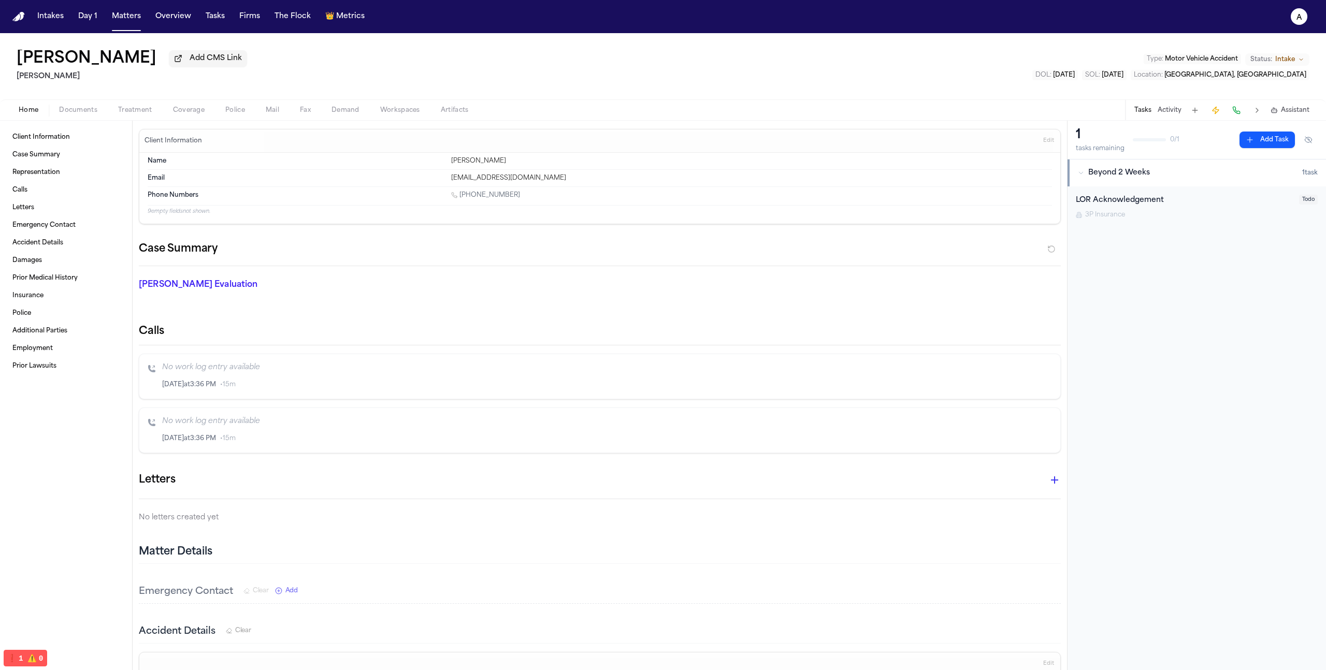
click at [1256, 148] on button "Add Task" at bounding box center [1267, 140] width 55 height 17
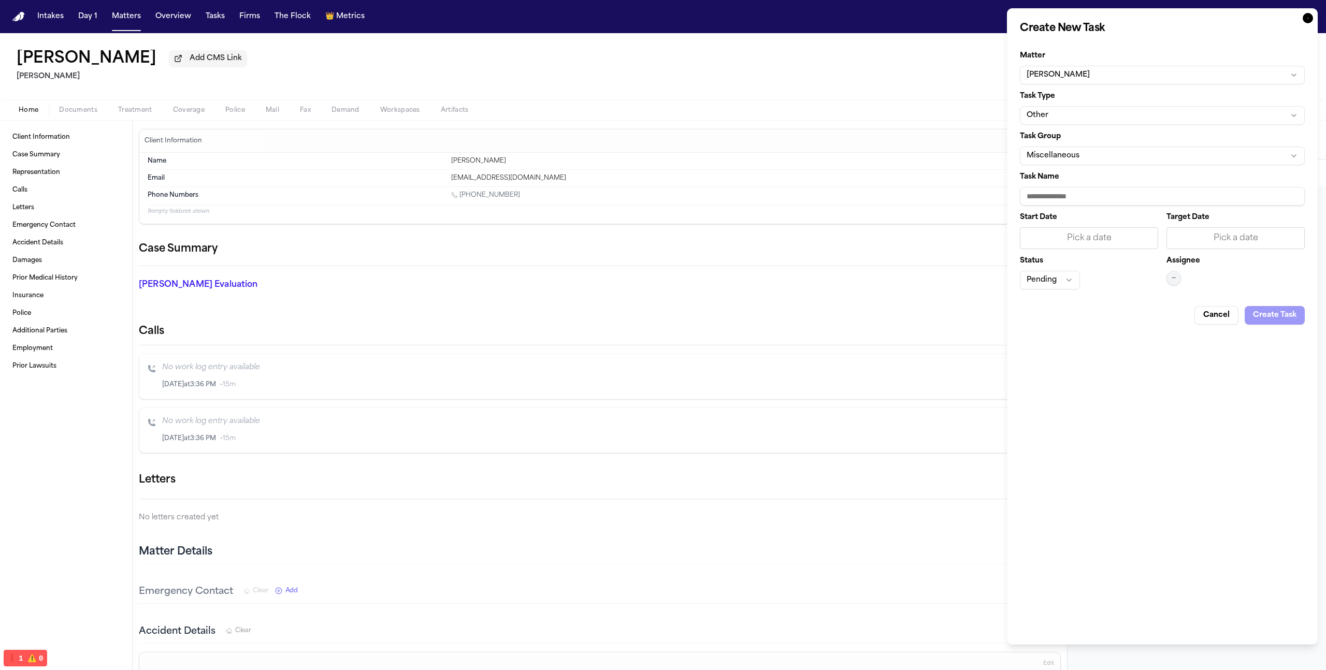
click at [1119, 80] on button "[PERSON_NAME]" at bounding box center [1162, 75] width 285 height 19
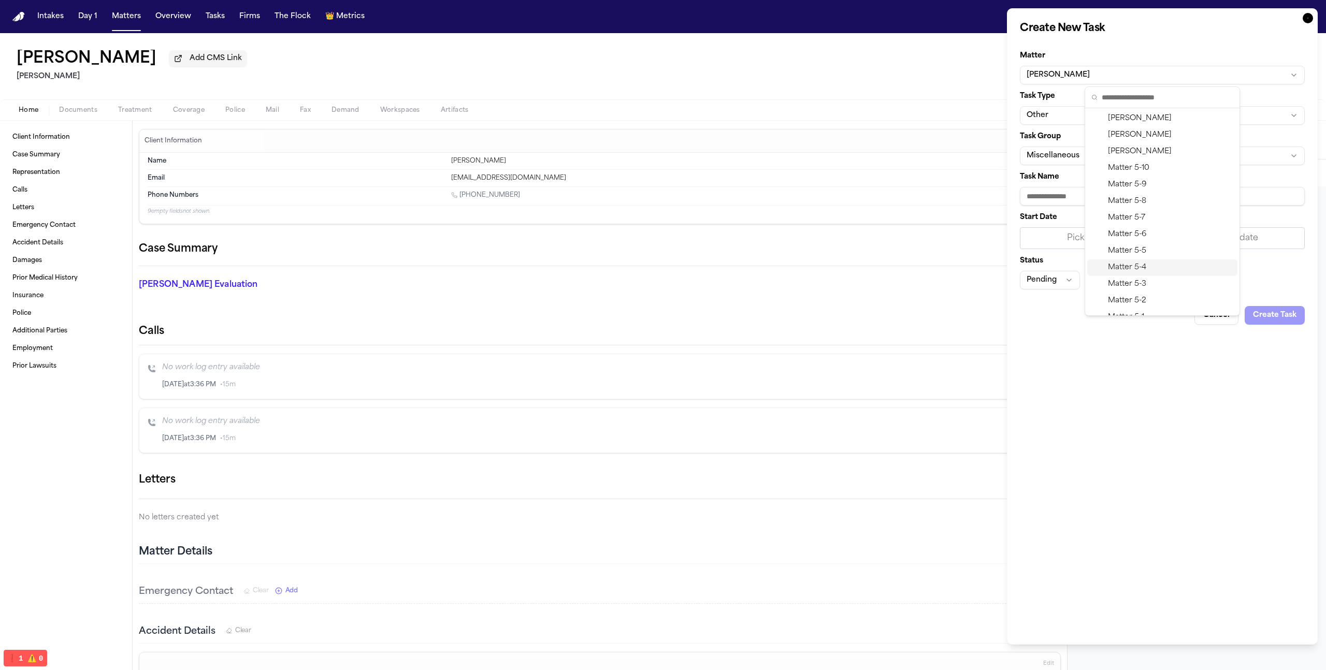
click at [1150, 268] on div "Matter 5-4" at bounding box center [1162, 268] width 150 height 17
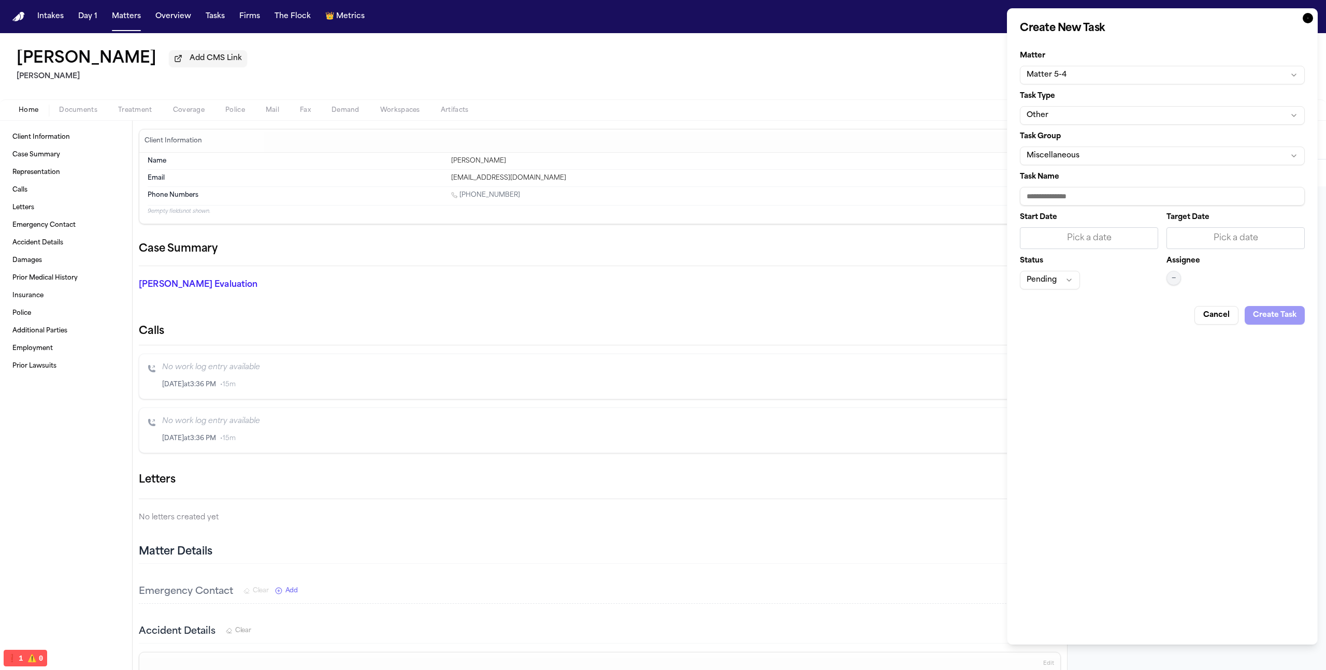
click at [1188, 117] on button "Other" at bounding box center [1162, 115] width 285 height 19
click at [1162, 222] on div "Draft Demand" at bounding box center [1162, 225] width 150 height 17
type input "**********"
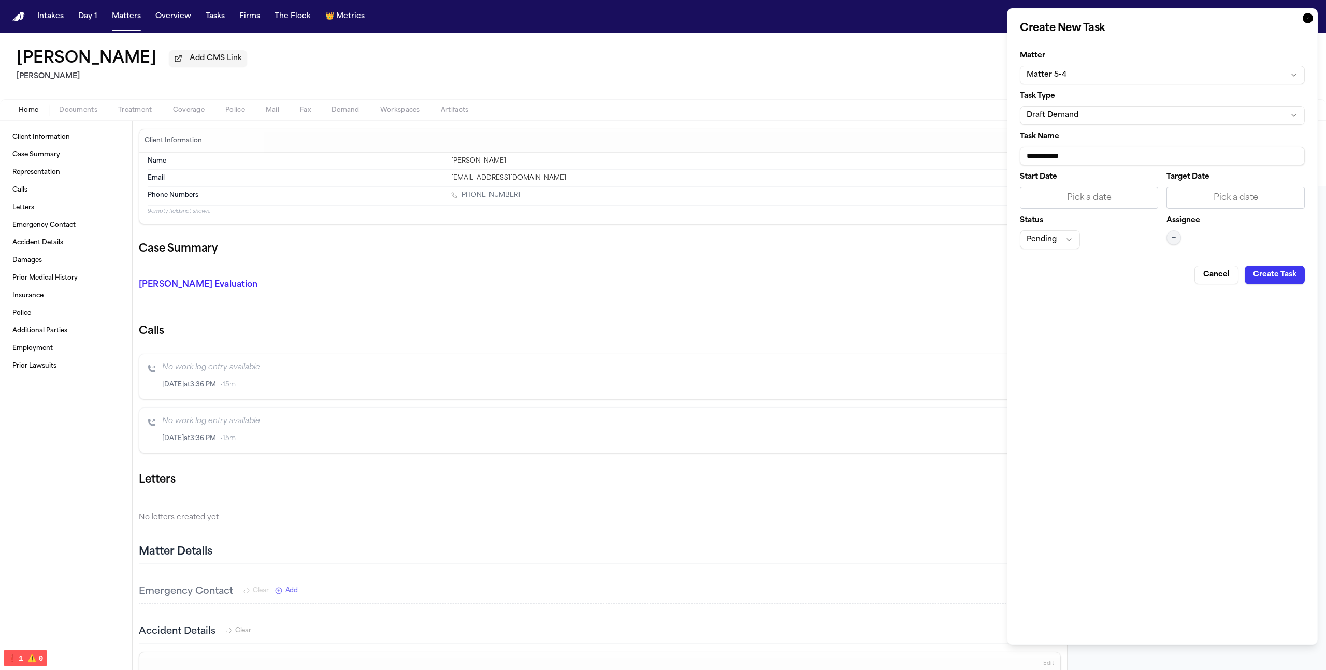
click at [1286, 283] on button "Create Task" at bounding box center [1275, 275] width 60 height 19
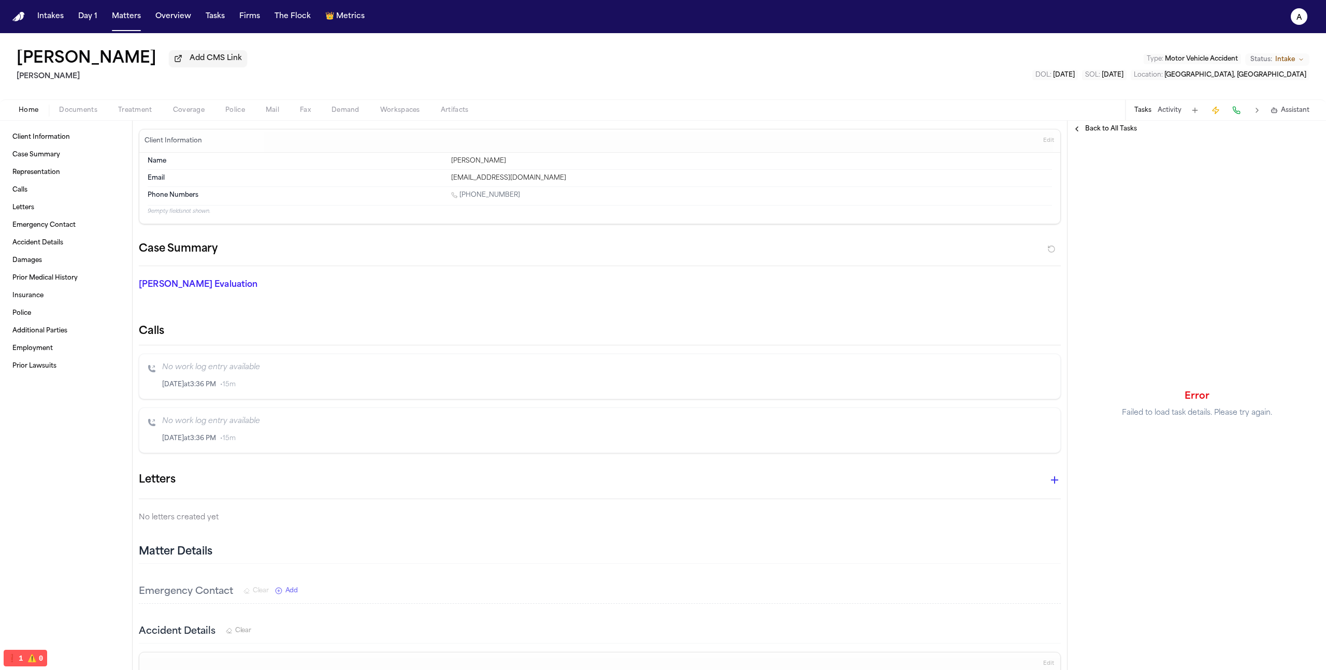
click at [1090, 123] on div "Back to All Tasks" at bounding box center [1197, 129] width 259 height 17
click at [1077, 128] on button "Back to All Tasks" at bounding box center [1105, 129] width 75 height 8
click at [172, 17] on button "Overview" at bounding box center [173, 16] width 44 height 19
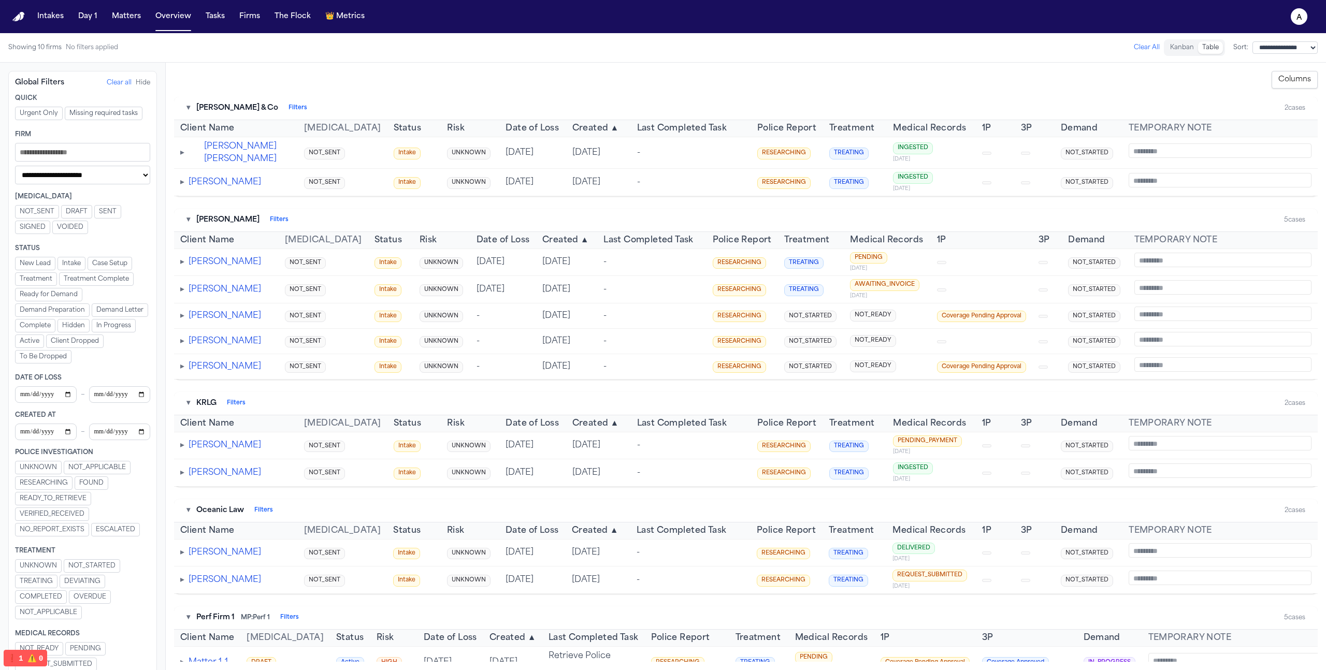
click at [183, 266] on span "▸" at bounding box center [182, 262] width 4 height 8
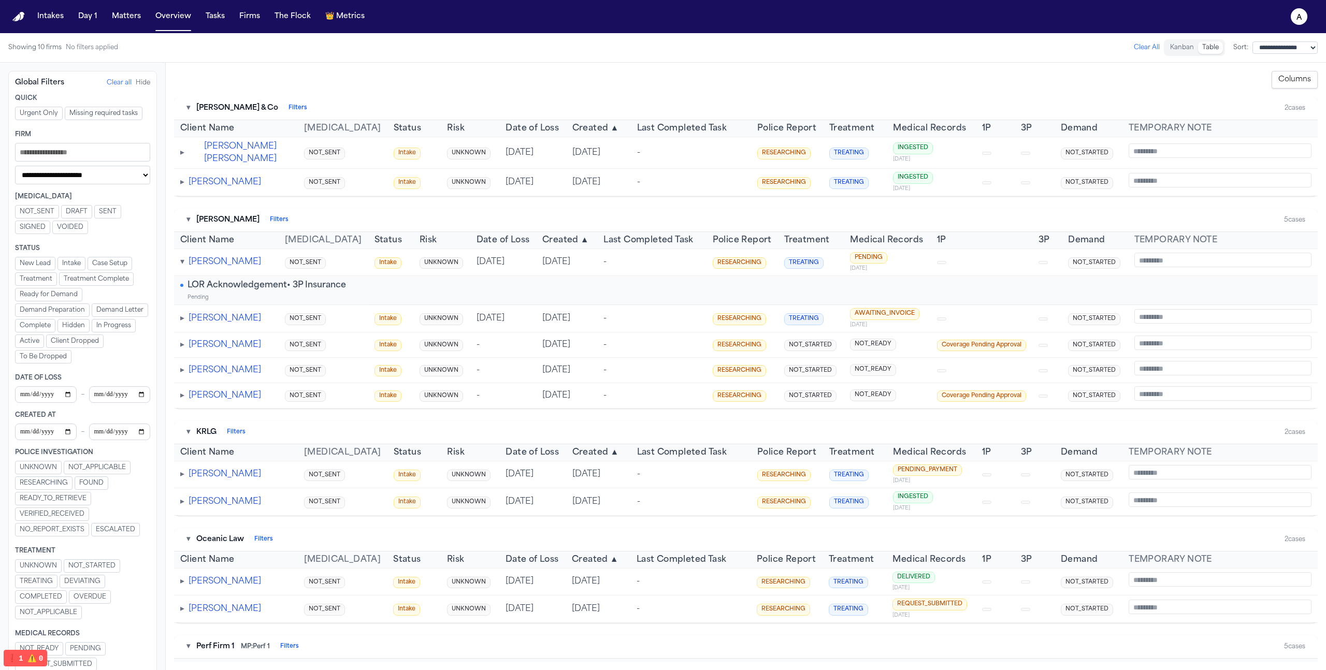
click at [190, 296] on div "LOR Acknowledgement • 3P Insurance Pending" at bounding box center [271, 290] width 182 height 22
drag, startPoint x: 185, startPoint y: 291, endPoint x: 462, endPoint y: 304, distance: 276.5
click at [463, 305] on tr "LOR Acknowledgement • 3P Insurance Pending" at bounding box center [746, 290] width 1144 height 29
click at [462, 304] on td at bounding box center [441, 290] width 57 height 29
click at [244, 260] on button "[PERSON_NAME]" at bounding box center [225, 262] width 73 height 12
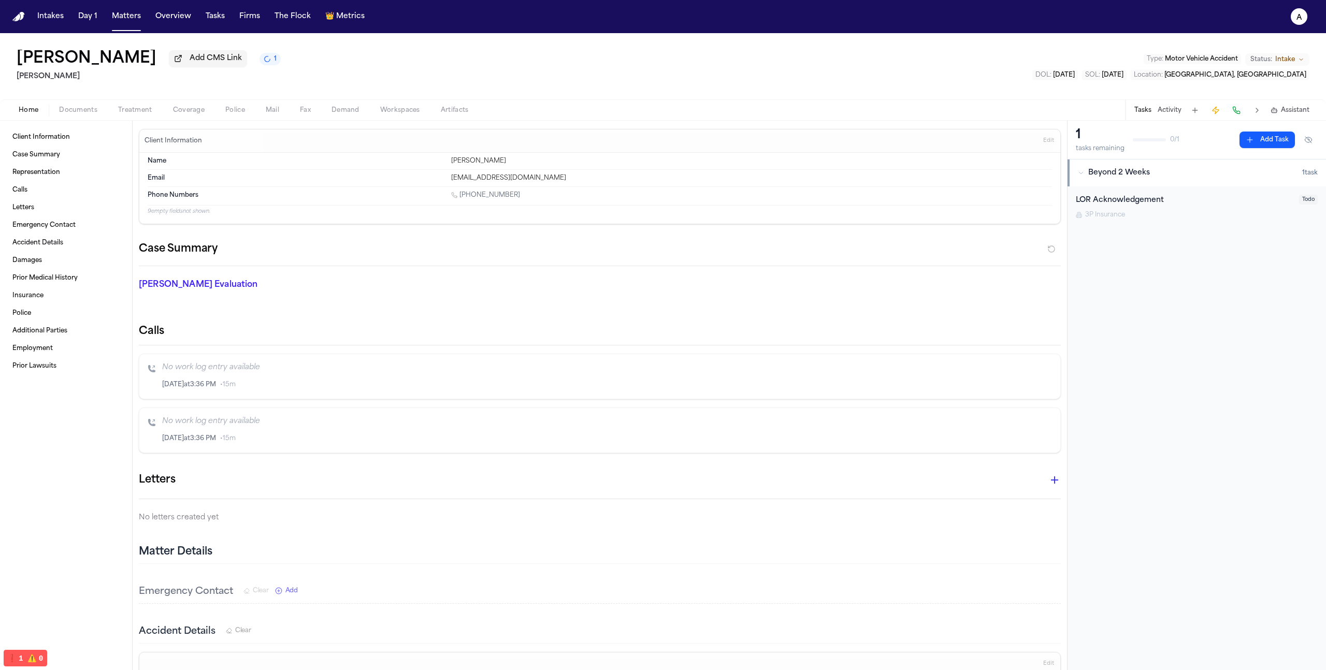
click at [1136, 209] on div "LOR Acknowledgement 3P Insurance" at bounding box center [1184, 207] width 217 height 24
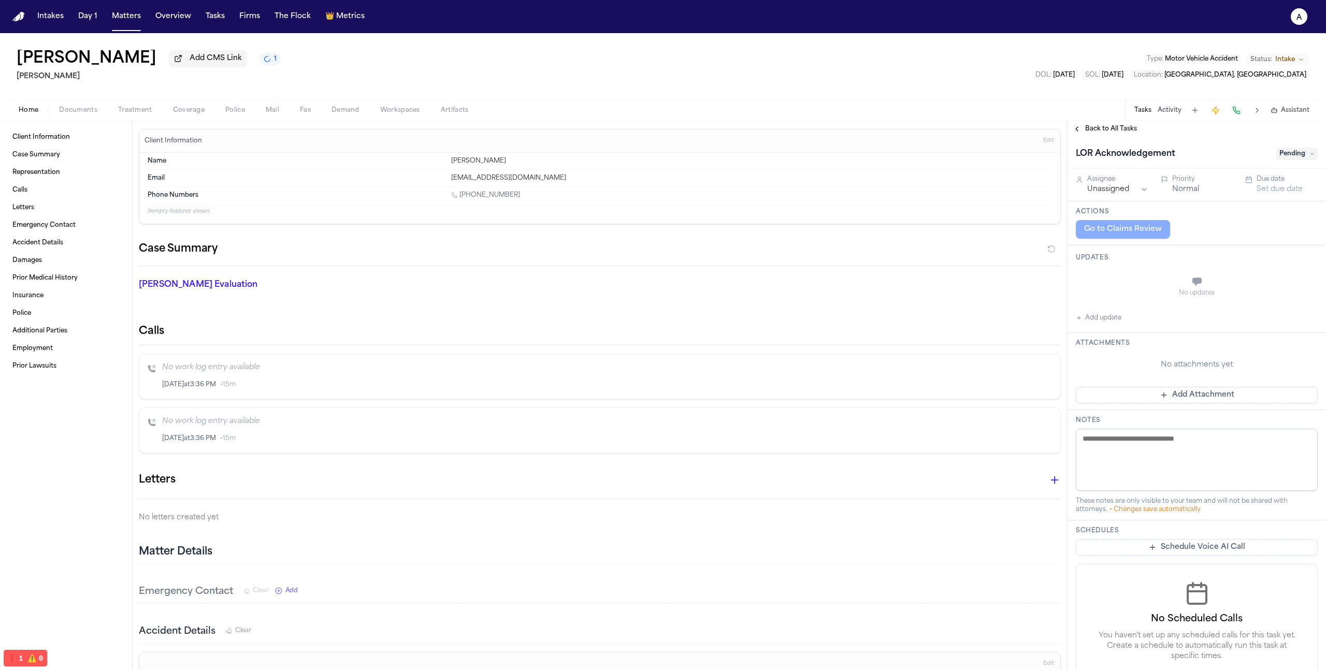
click at [1129, 197] on div "Assignee Unassigned Priority Normal Due date Set due date" at bounding box center [1197, 185] width 259 height 33
click at [1145, 192] on html "Intakes Day 1 Matters Overview Tasks Firms The Flock 👑 Metrics a [PERSON_NAME] …" at bounding box center [663, 335] width 1326 height 670
click at [1103, 182] on div "Assignee" at bounding box center [1117, 179] width 61 height 8
click at [1295, 15] on icon "a" at bounding box center [1299, 16] width 17 height 17
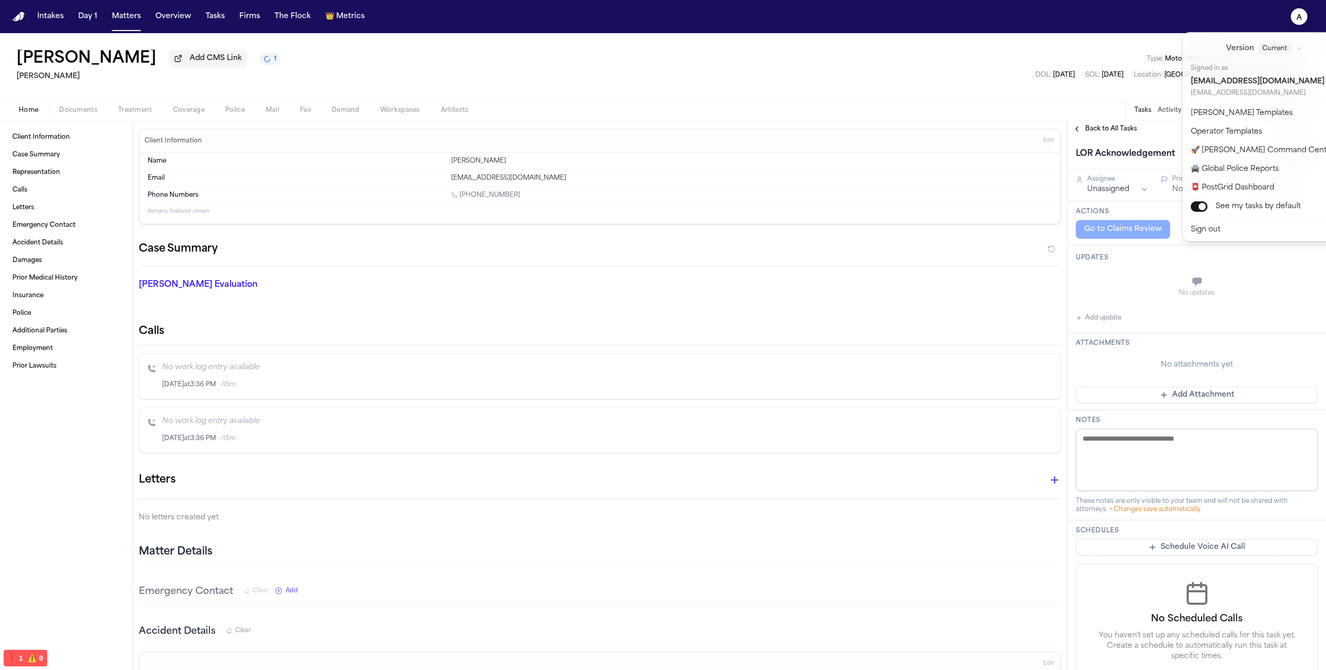
click at [332, 20] on nav "Intakes Day 1 Matters Overview Tasks Firms The Flock 👑 Metrics a" at bounding box center [663, 16] width 1326 height 33
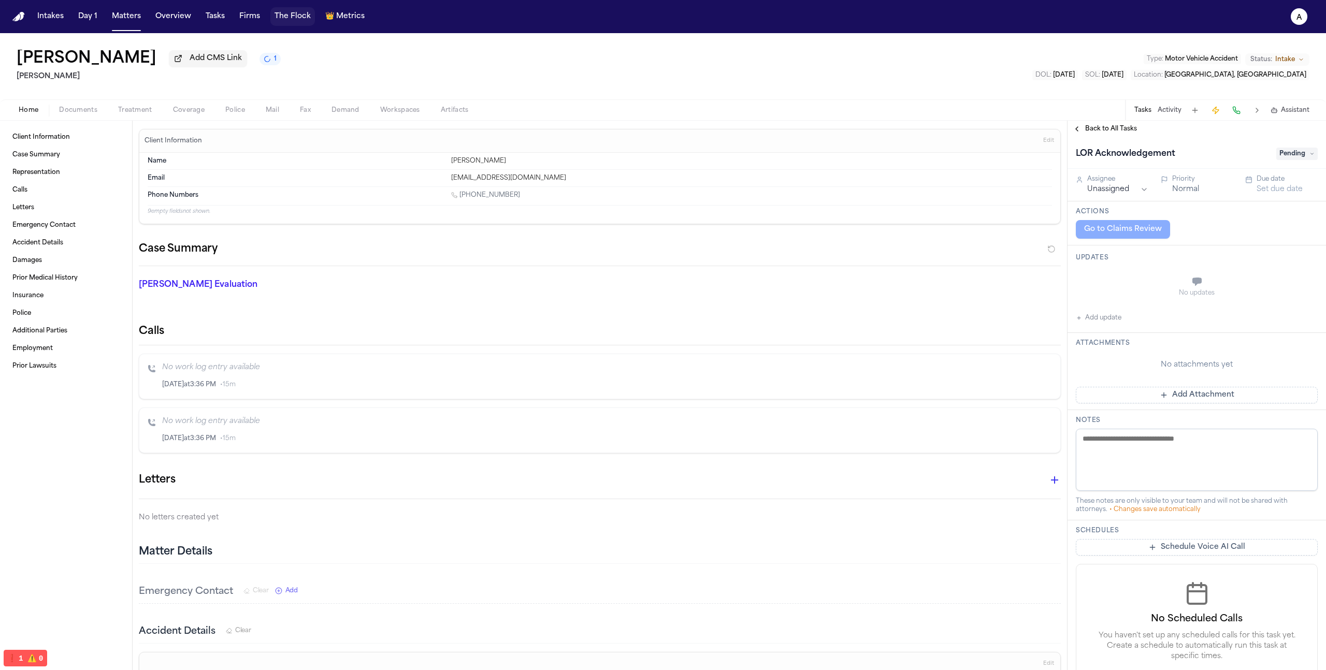
click at [304, 19] on button "The Flock" at bounding box center [292, 16] width 45 height 19
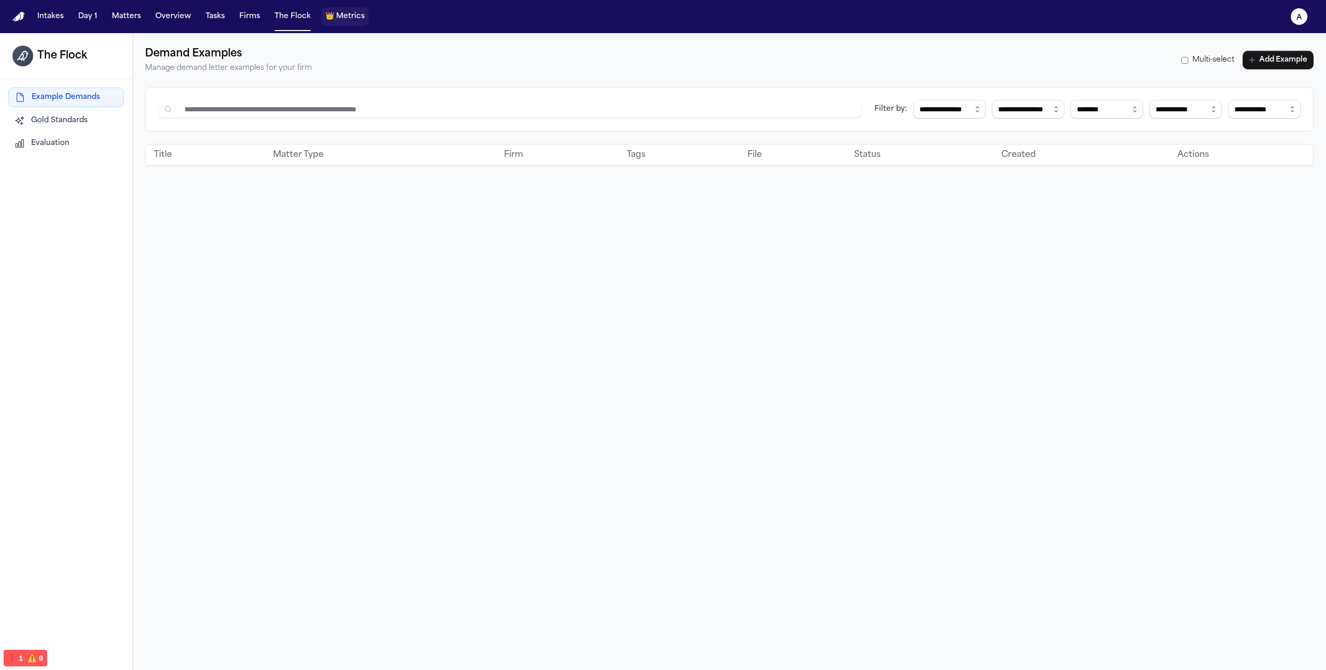
click at [336, 21] on span "Metrics" at bounding box center [350, 16] width 28 height 10
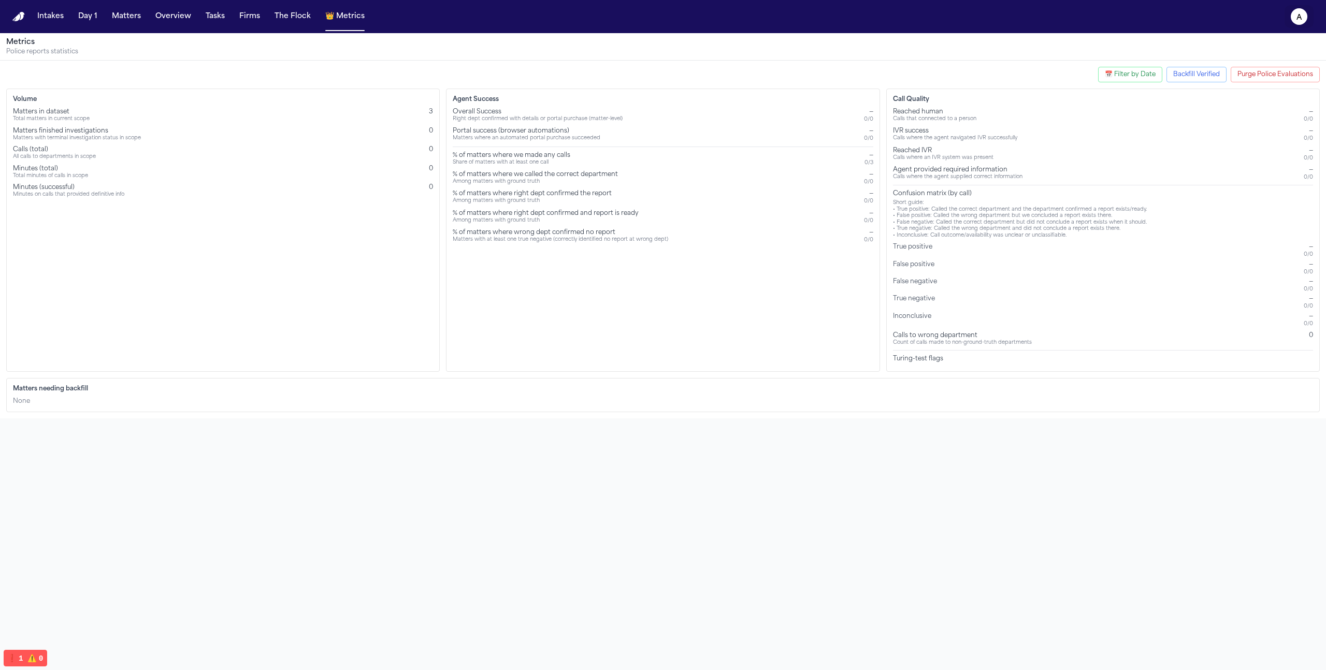
click at [1301, 14] on text "a" at bounding box center [1300, 17] width 6 height 7
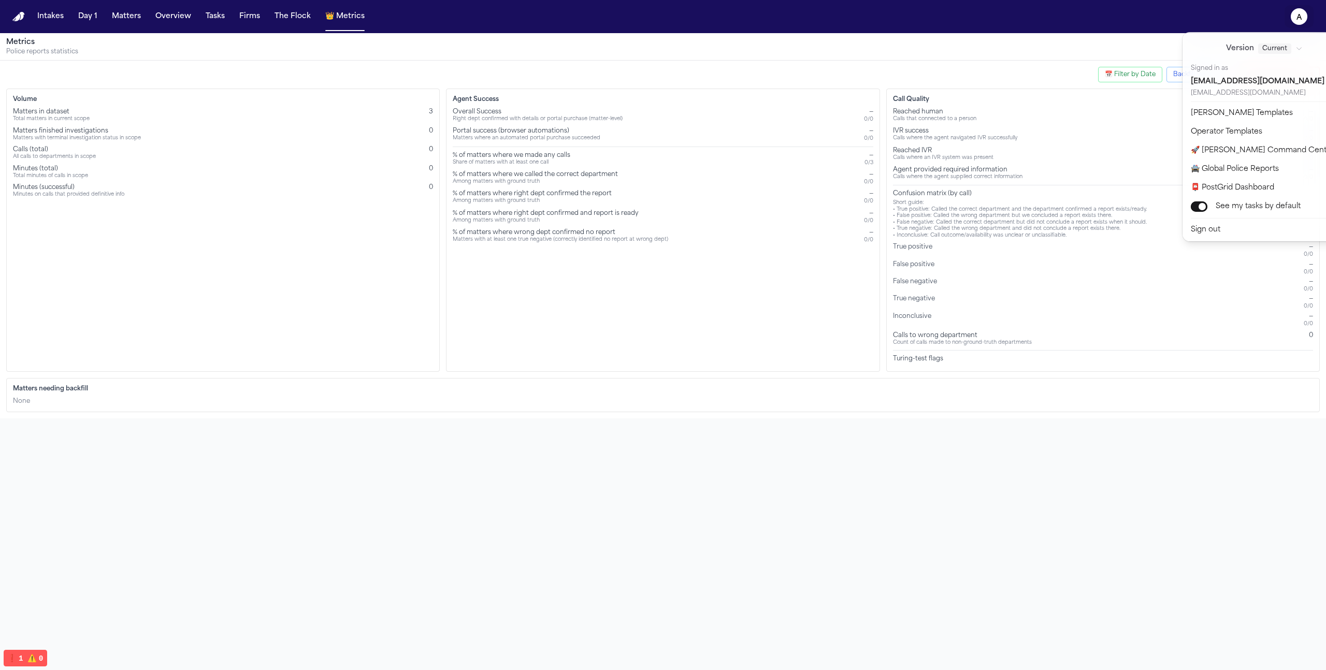
click at [841, 396] on div "Intakes Day 1 Matters Overview Tasks Firms The Flock 👑 Metrics a Metrics Police…" at bounding box center [663, 335] width 1326 height 670
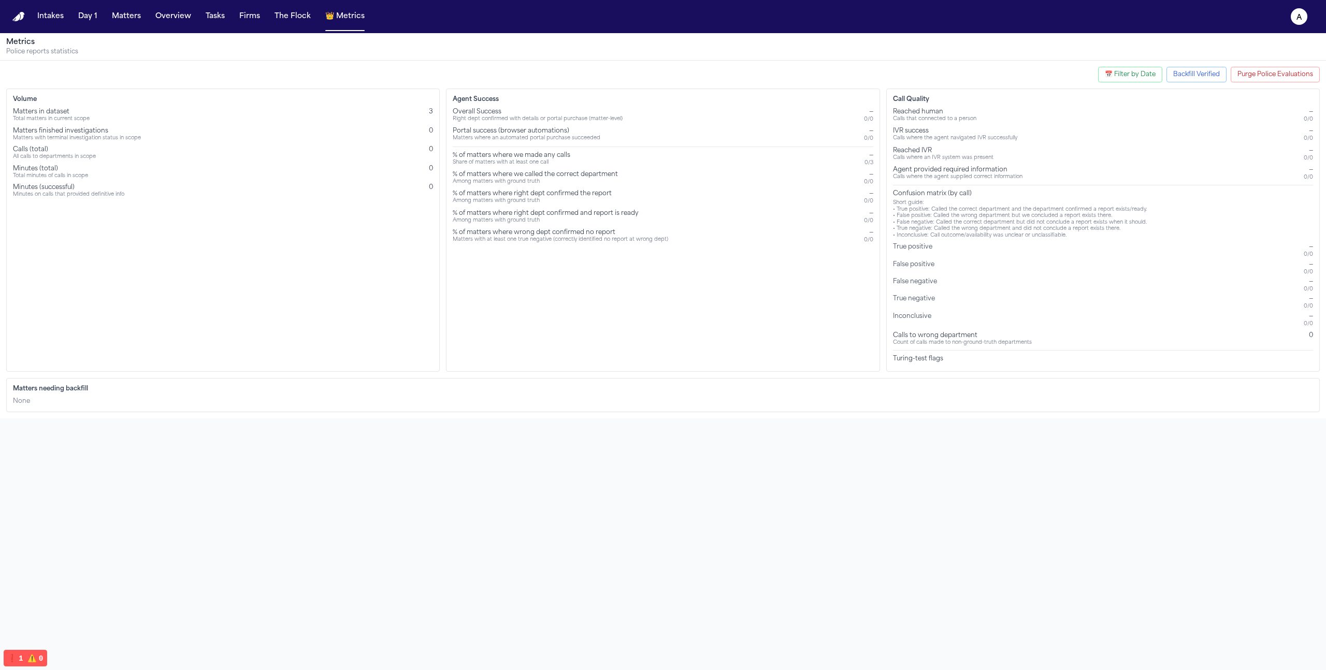
click at [25, 652] on button "❗️ 1 ⚠️ 0" at bounding box center [25, 658] width 43 height 16
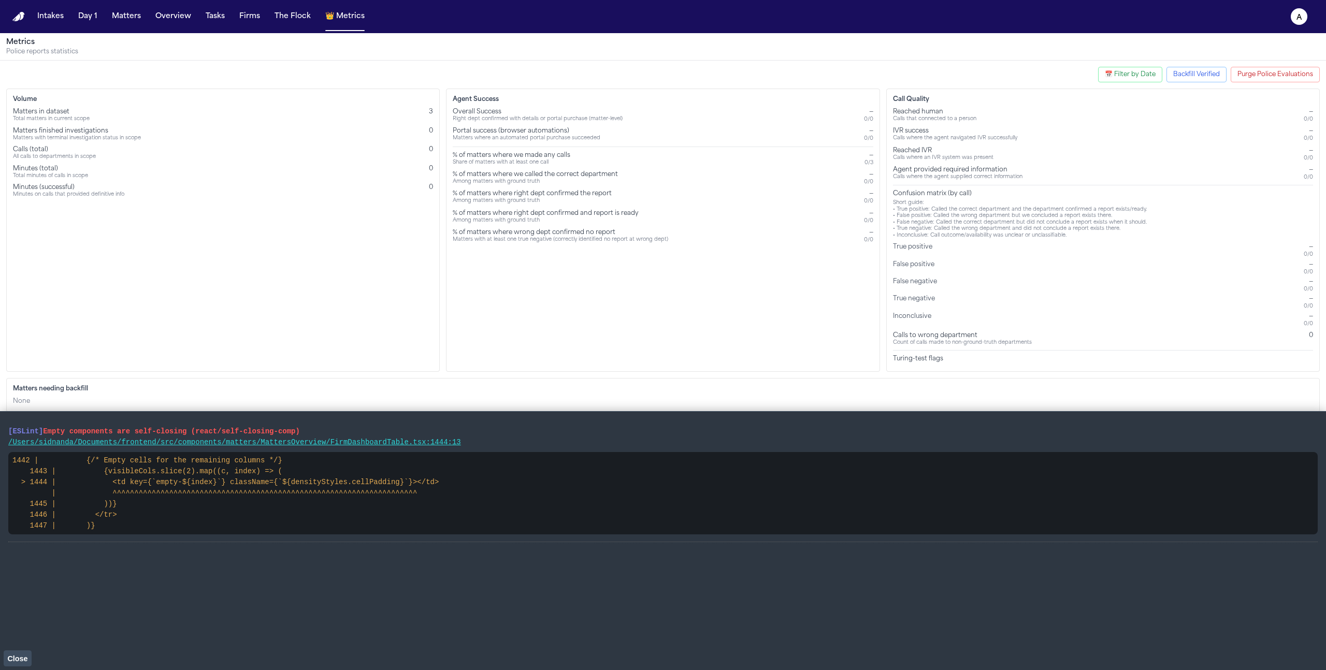
drag, startPoint x: 479, startPoint y: 443, endPoint x: -5, endPoint y: 432, distance: 484.0
click at [0, 432] on html "Intakes Day 1 Matters Overview Tasks Firms The Flock 👑 Metrics a Metrics Police…" at bounding box center [663, 335] width 1326 height 670
click at [2, 428] on main "[ESLint] Empty components are self-closing (react/self-closing-comp) /Users/sid…" at bounding box center [663, 540] width 1326 height 259
drag, startPoint x: 6, startPoint y: 428, endPoint x: 469, endPoint y: 439, distance: 463.3
click at [469, 439] on main "[ESLint] Empty components are self-closing (react/self-closing-comp) /Users/sid…" at bounding box center [663, 540] width 1326 height 259
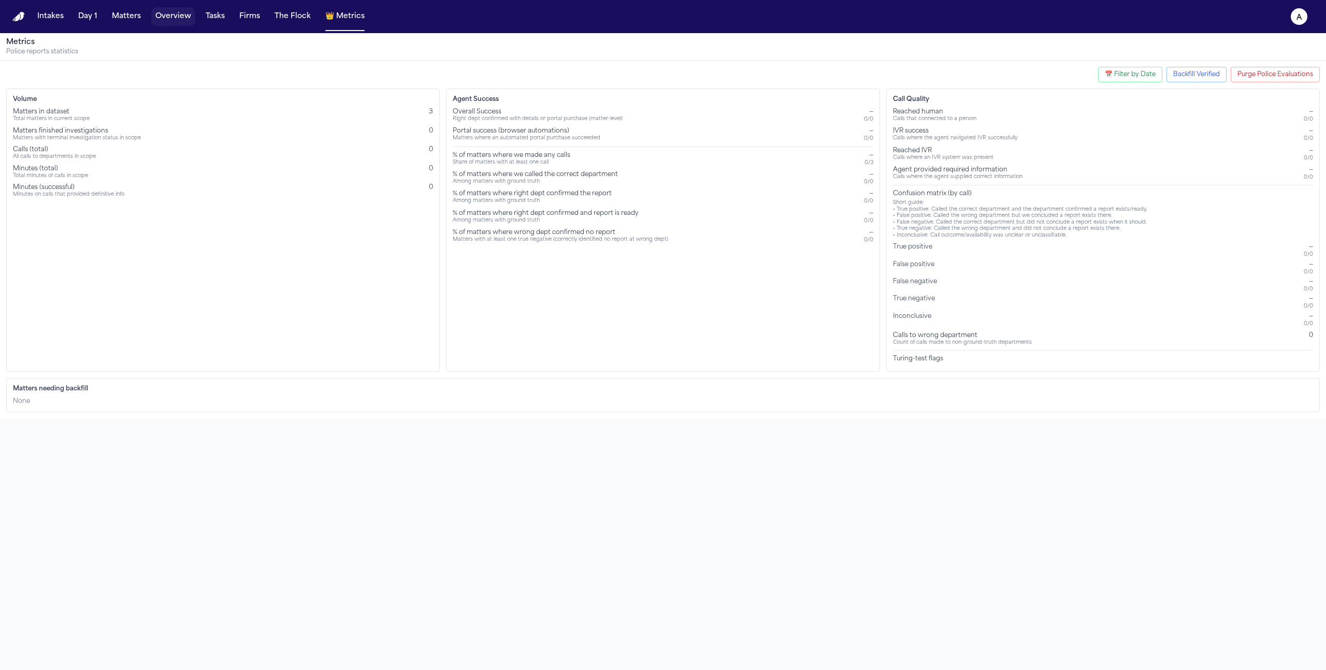
click at [185, 20] on button "Overview" at bounding box center [173, 16] width 44 height 19
